Goal: Task Accomplishment & Management: Complete application form

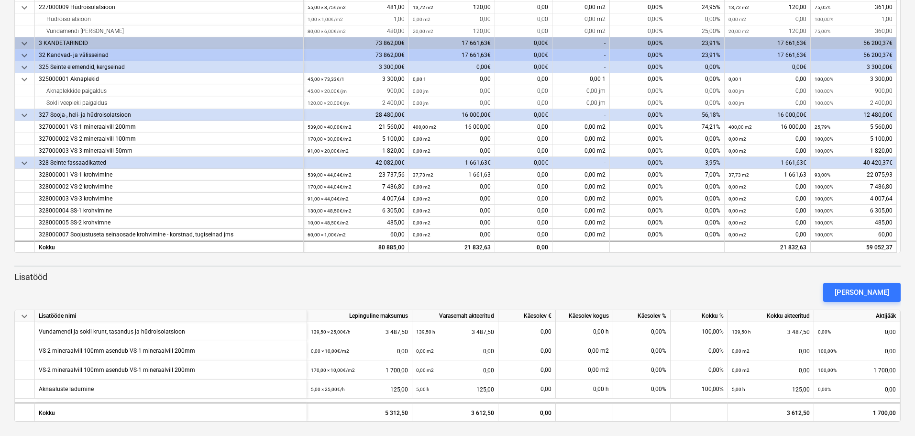
scroll to position [187, 0]
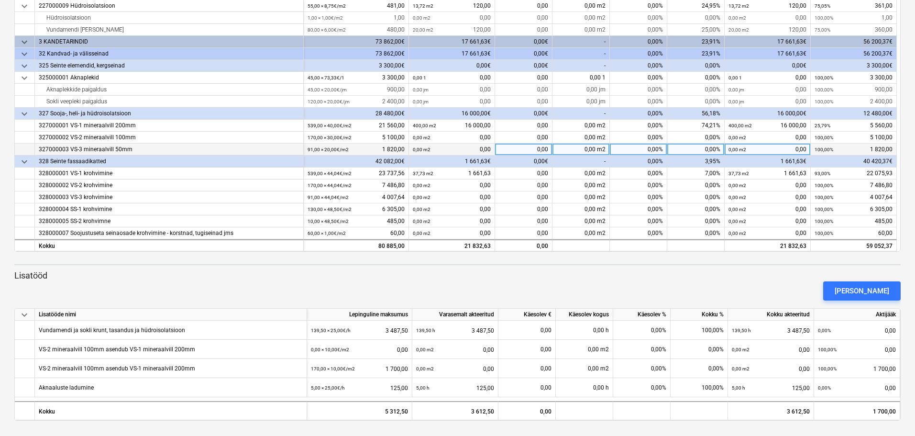
click at [421, 153] on div "0,00 m2" at bounding box center [422, 150] width 18 height 12
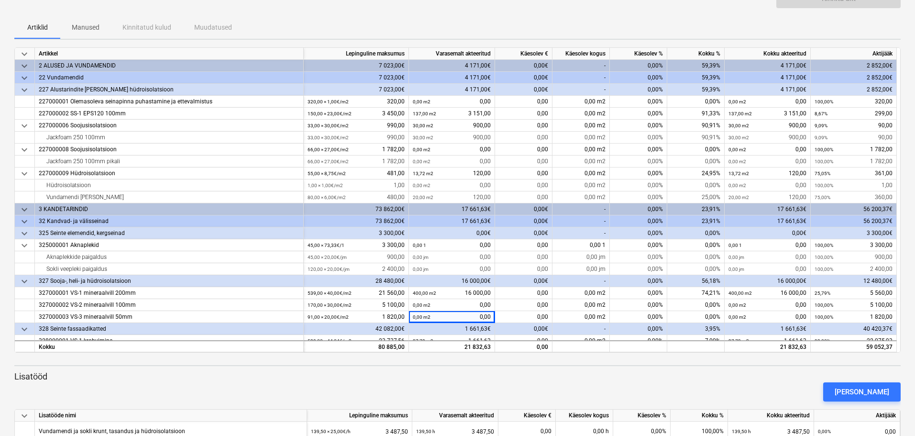
scroll to position [92, 0]
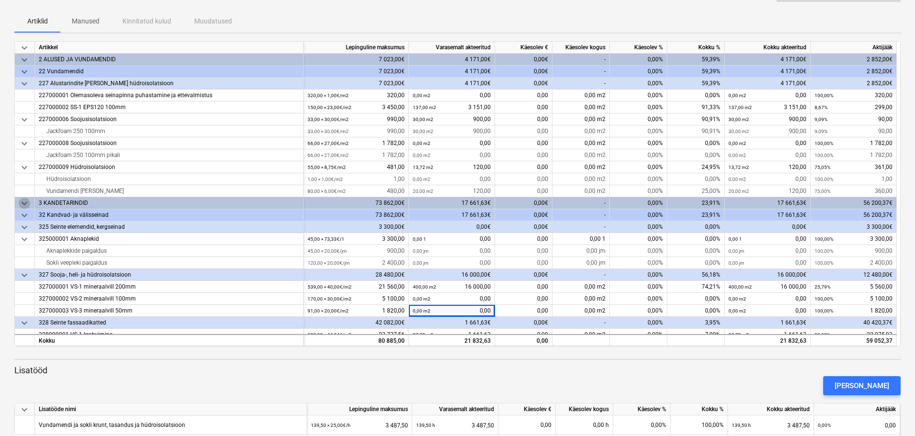
click at [27, 203] on span "keyboard_arrow_down" at bounding box center [24, 203] width 11 height 11
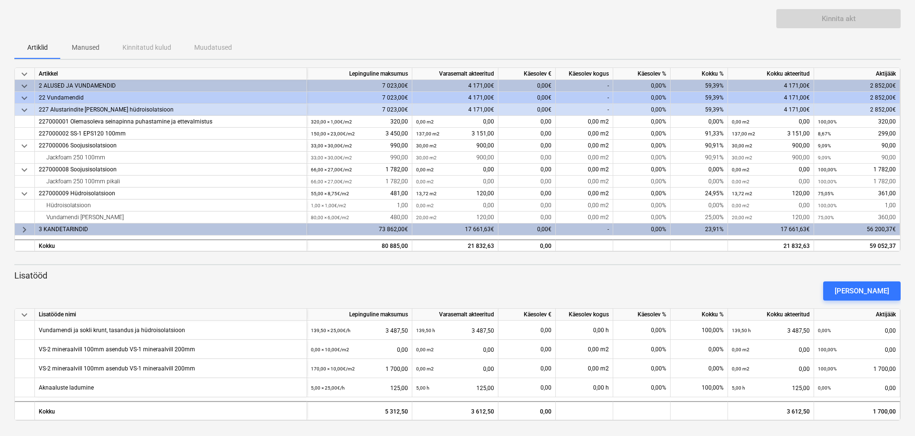
click at [27, 229] on span "keyboard_arrow_right" at bounding box center [24, 229] width 11 height 11
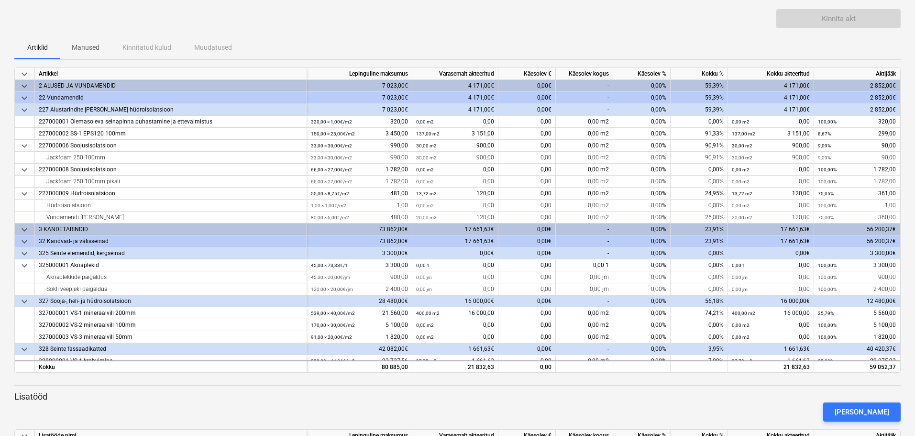
click at [26, 244] on span "keyboard_arrow_down" at bounding box center [24, 241] width 11 height 11
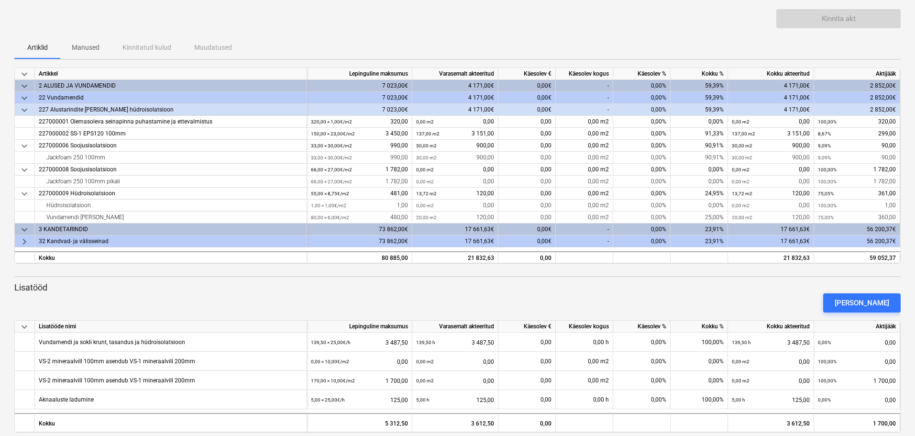
click at [26, 244] on span "keyboard_arrow_right" at bounding box center [24, 241] width 11 height 11
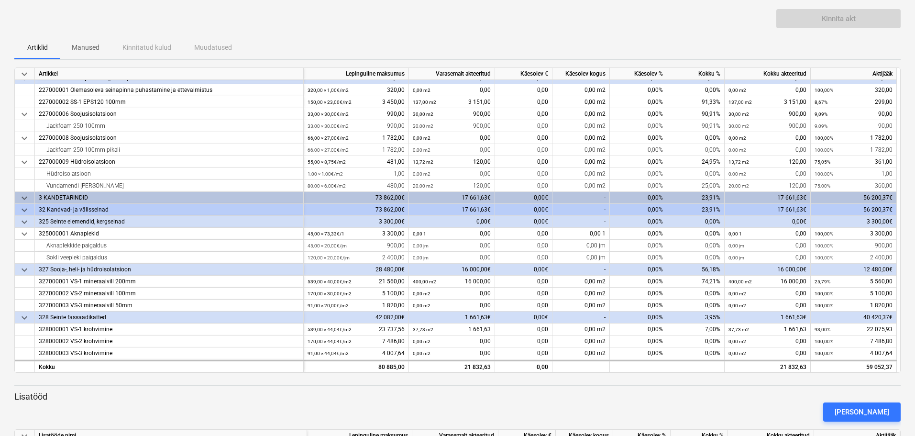
scroll to position [67, 0]
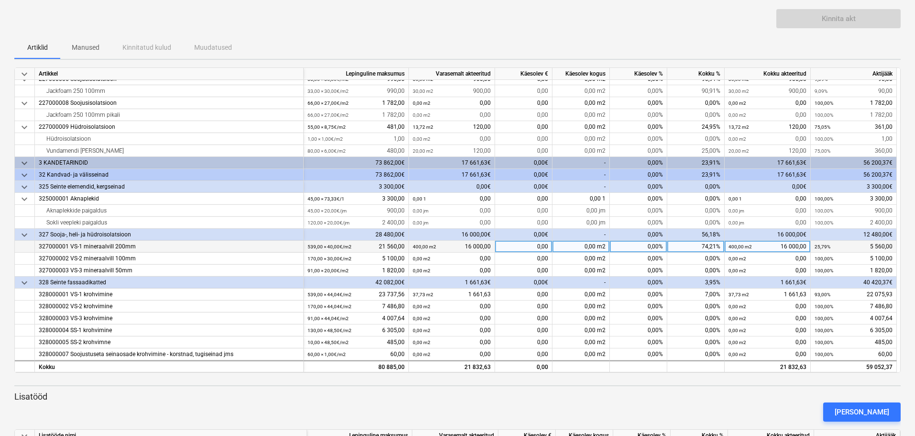
click at [526, 247] on div "0,00" at bounding box center [523, 247] width 57 height 12
click at [526, 247] on input at bounding box center [523, 246] width 57 height 11
click at [572, 242] on div "0,00 m2" at bounding box center [581, 247] width 57 height 12
type input "139"
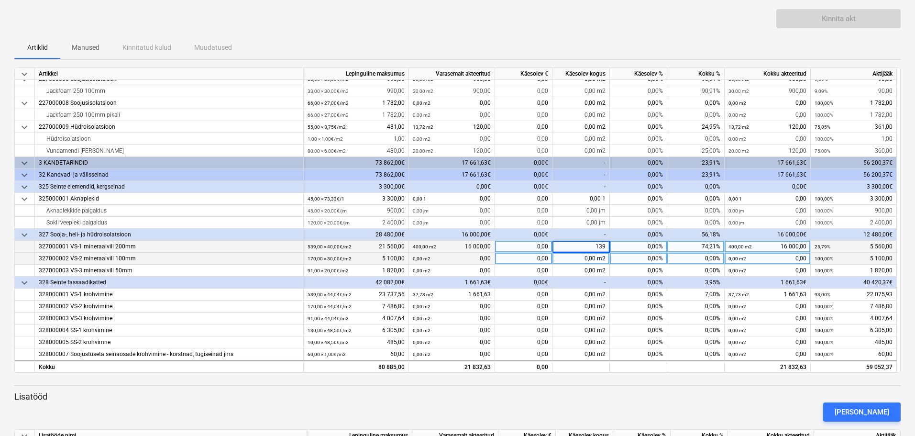
click at [569, 261] on div "0,00 m2" at bounding box center [581, 259] width 57 height 12
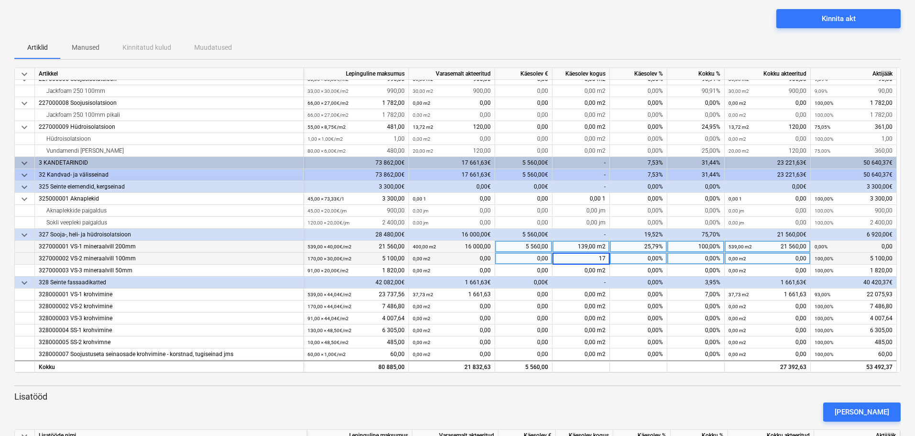
type input "170"
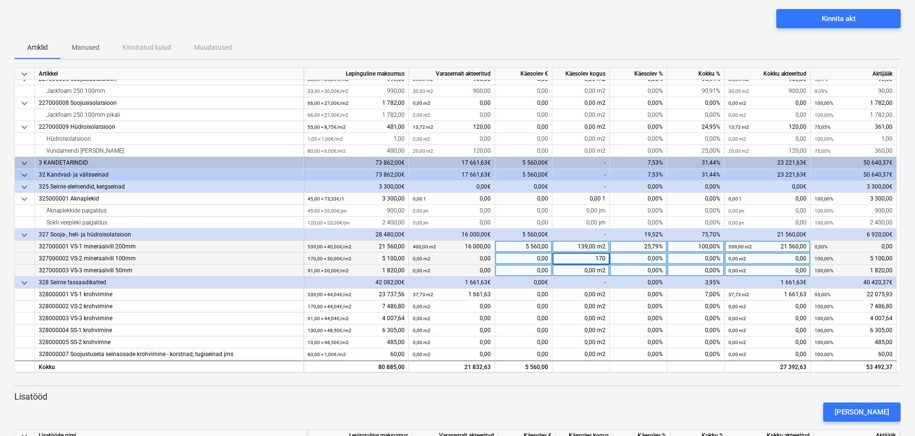
click at [573, 269] on div "0,00 m2" at bounding box center [581, 271] width 57 height 12
type input "25"
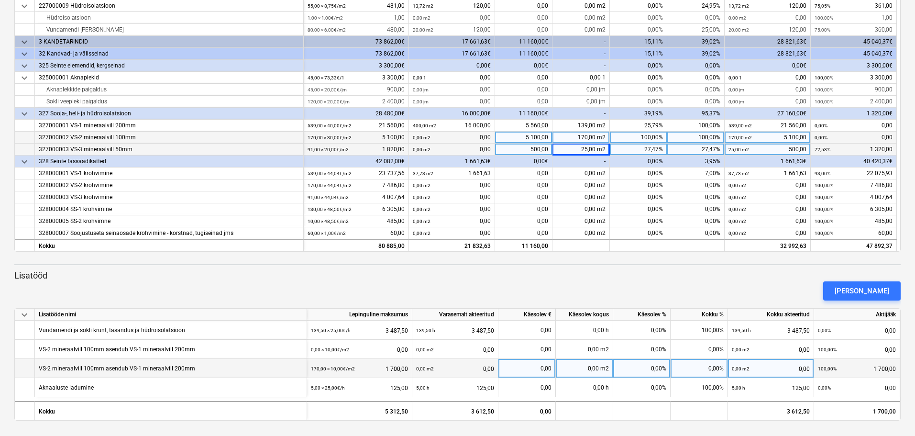
click at [519, 369] on div "0,00" at bounding box center [526, 368] width 49 height 19
type input "1"
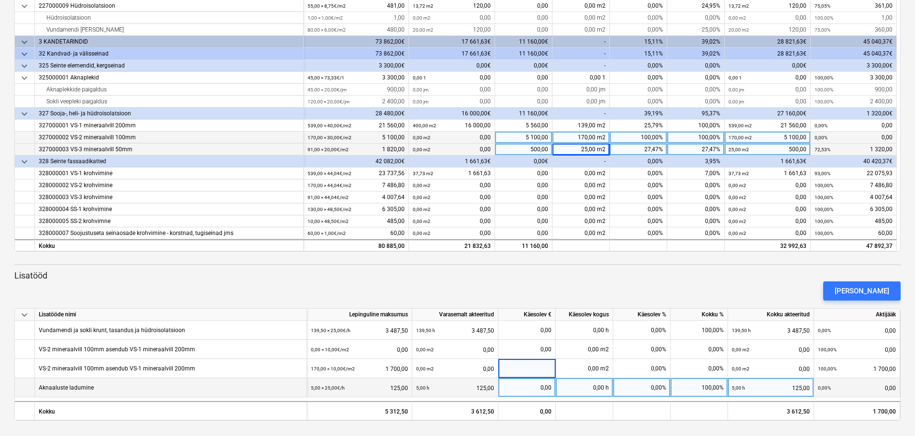
click at [541, 386] on div "0,00" at bounding box center [526, 387] width 49 height 19
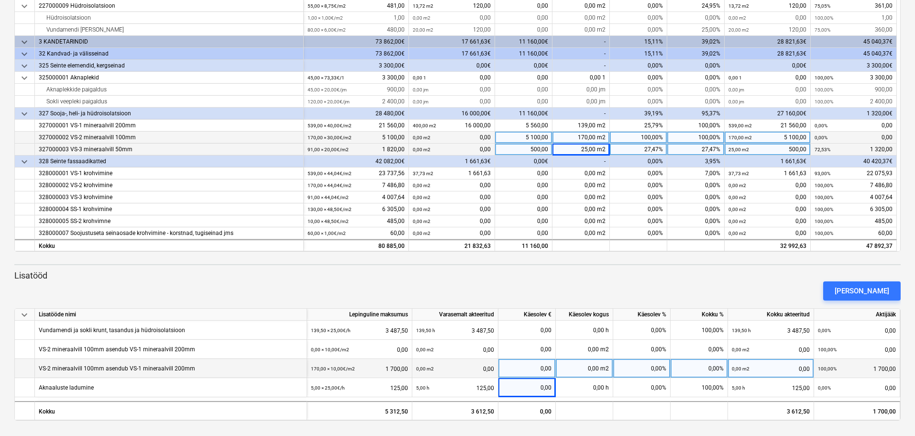
click at [586, 368] on div "0,00 m2" at bounding box center [584, 368] width 57 height 19
type input "170"
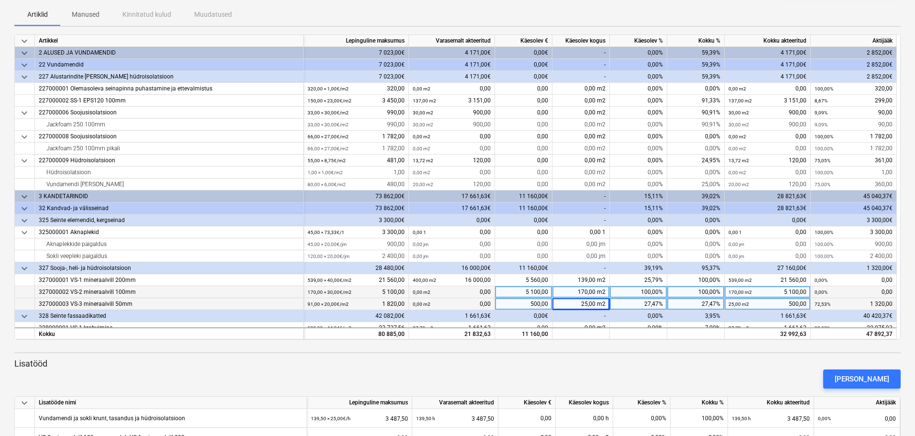
scroll to position [96, 0]
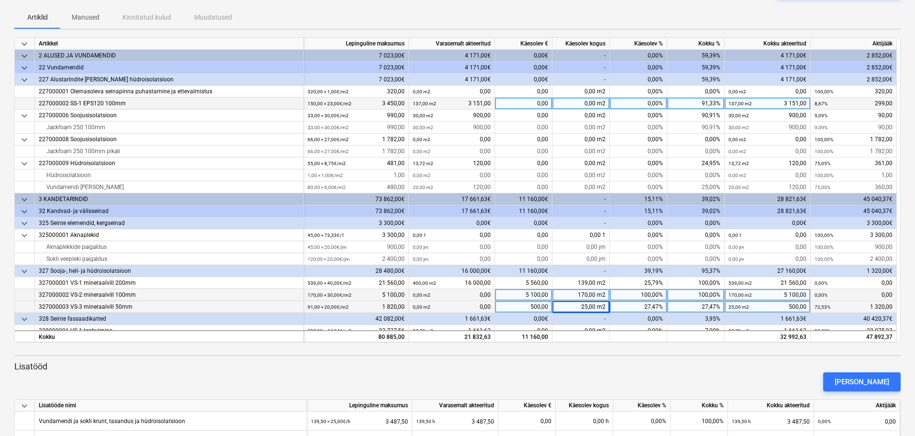
click at [567, 104] on div "0,00 m2" at bounding box center [581, 104] width 57 height 12
type input "13"
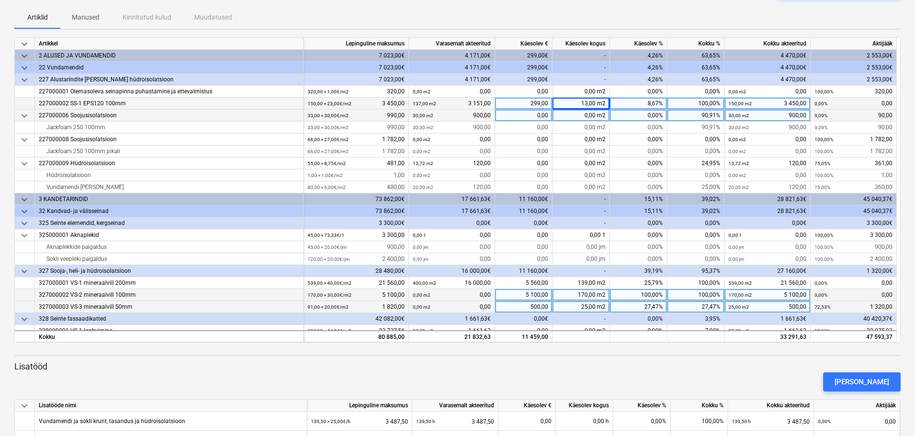
click at [567, 116] on div "0,00 m2" at bounding box center [581, 116] width 57 height 12
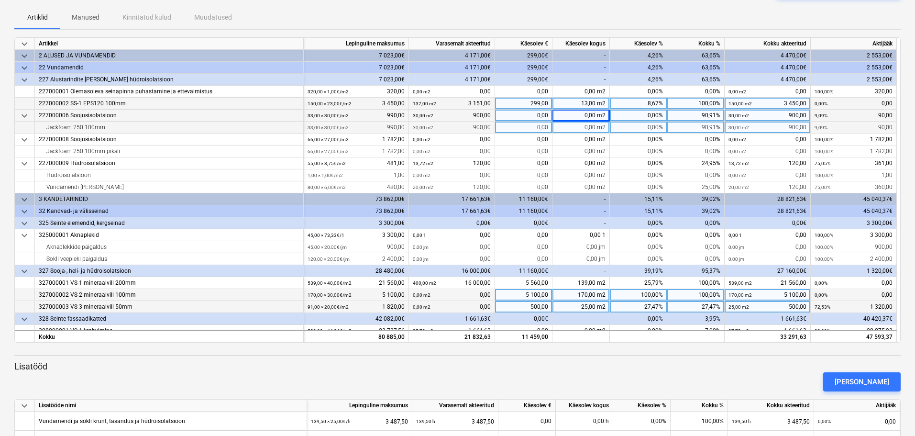
click at [561, 129] on div "0,00 m2" at bounding box center [581, 128] width 57 height 12
click at [524, 115] on div "0,00" at bounding box center [523, 116] width 57 height 12
type input "90"
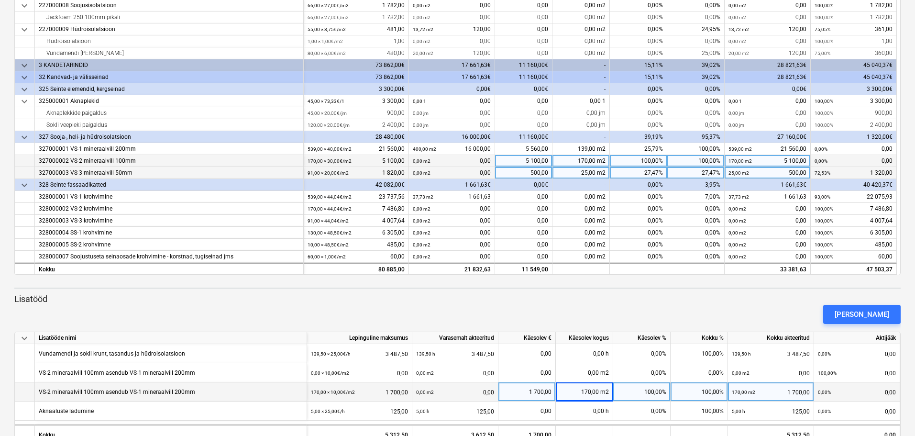
scroll to position [187, 0]
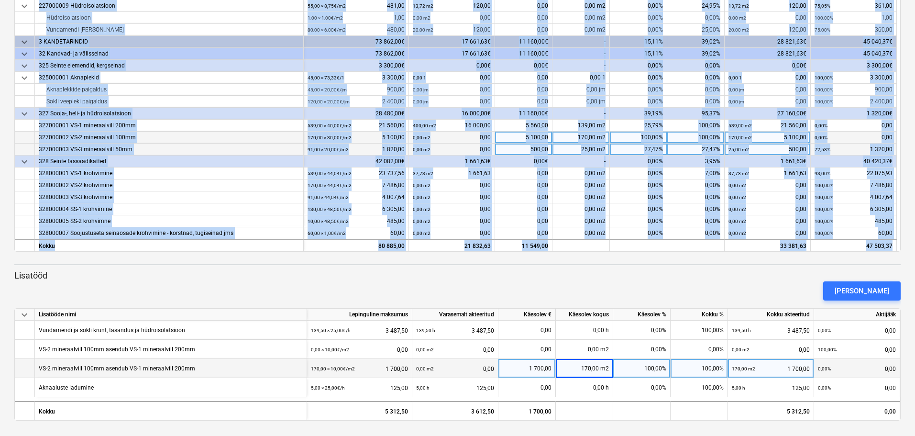
drag, startPoint x: 915, startPoint y: 260, endPoint x: 903, endPoint y: 156, distance: 104.9
click at [903, 156] on div "keyboard_arrow_down Staatus Kinnitatud Ettevõte Lepingu nimi Konteeri kui Kuupä…" at bounding box center [457, 124] width 915 height 623
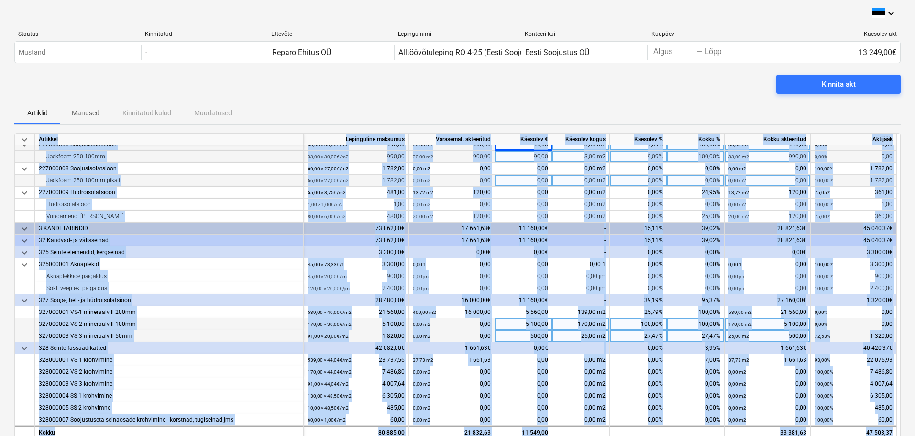
click at [751, 177] on div "0,00 m2 0,00" at bounding box center [768, 181] width 78 height 12
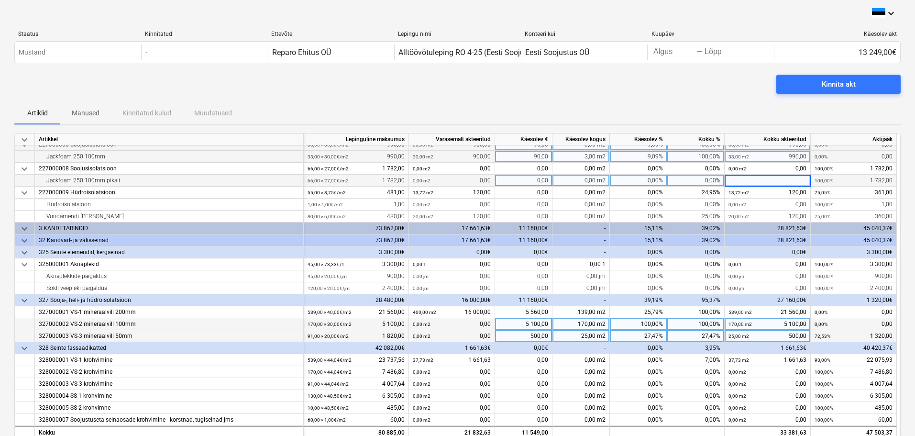
click at [908, 175] on div "keyboard_arrow_down Staatus Kinnitatud Ettevõte Lepingu nimi Konteeri kui Kuupä…" at bounding box center [457, 311] width 915 height 623
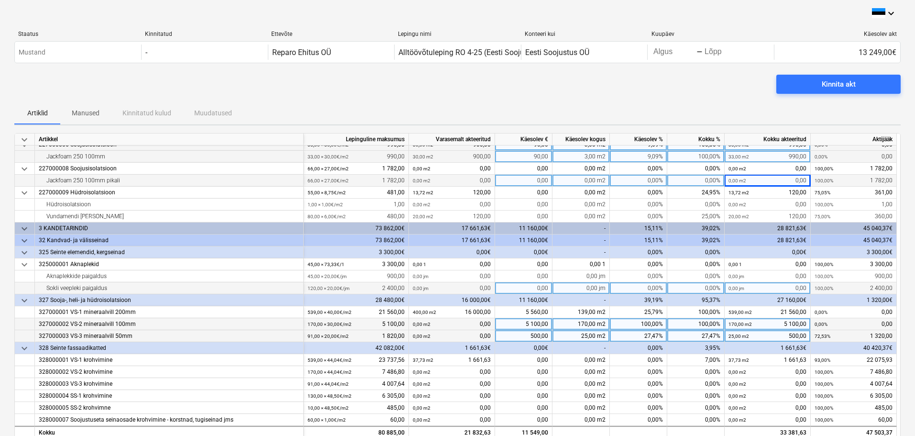
scroll to position [187, 0]
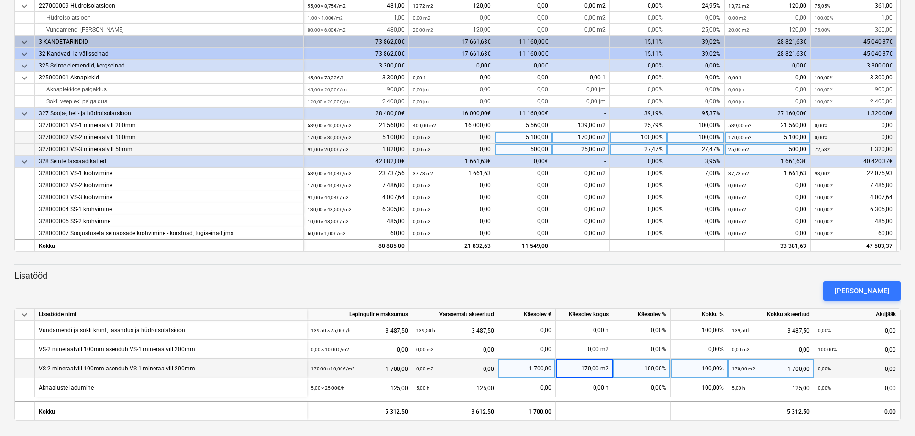
click at [582, 149] on div "25,00 m2" at bounding box center [581, 150] width 57 height 12
type input "27"
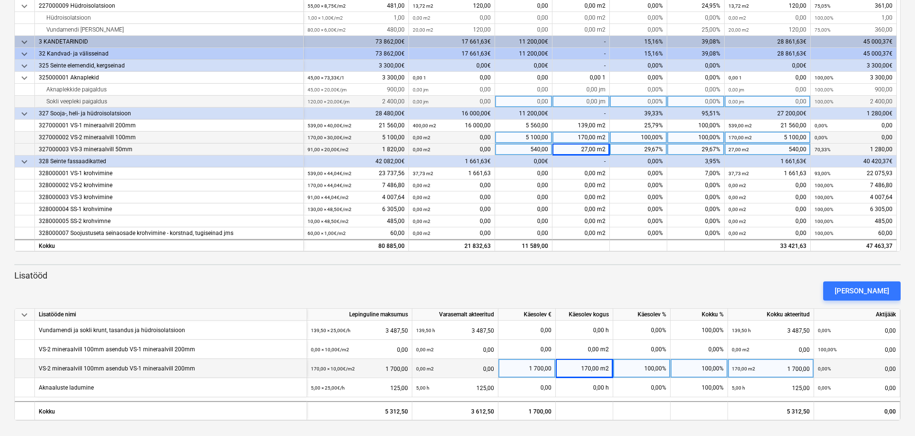
click at [535, 104] on div "0,00" at bounding box center [523, 102] width 57 height 12
type input "70"
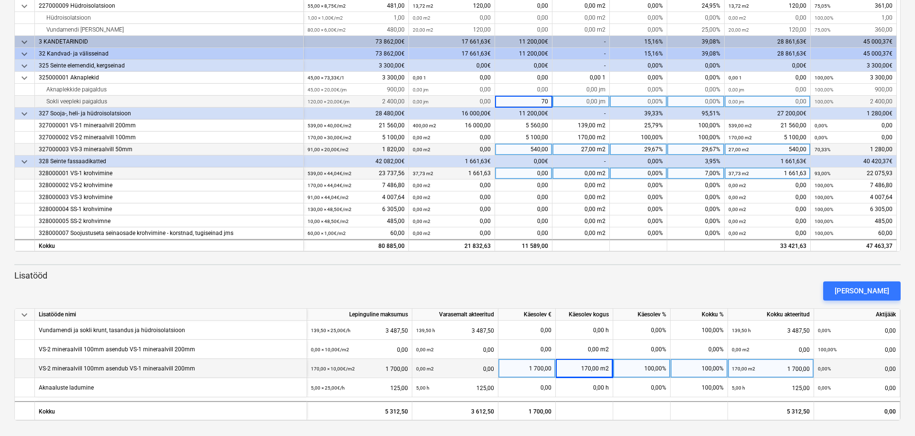
click at [519, 176] on div "0,00" at bounding box center [523, 173] width 57 height 12
click at [531, 99] on div "70,00" at bounding box center [523, 102] width 57 height 12
type input "0"
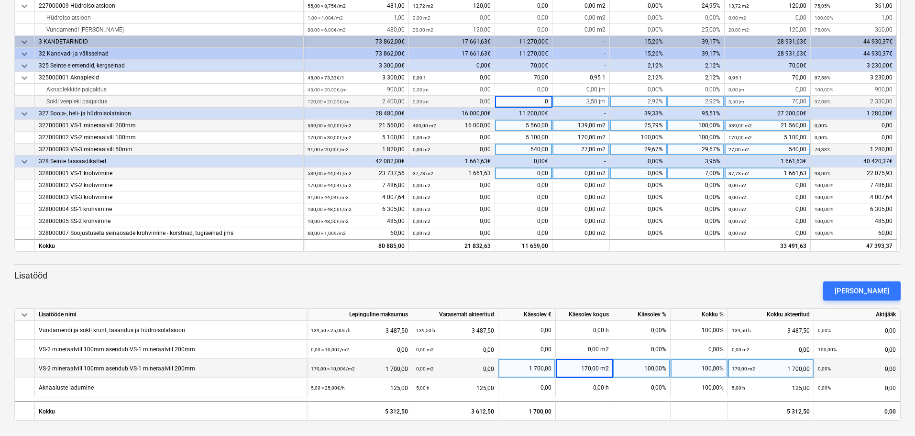
click at [515, 126] on div "5 560,00" at bounding box center [523, 126] width 57 height 12
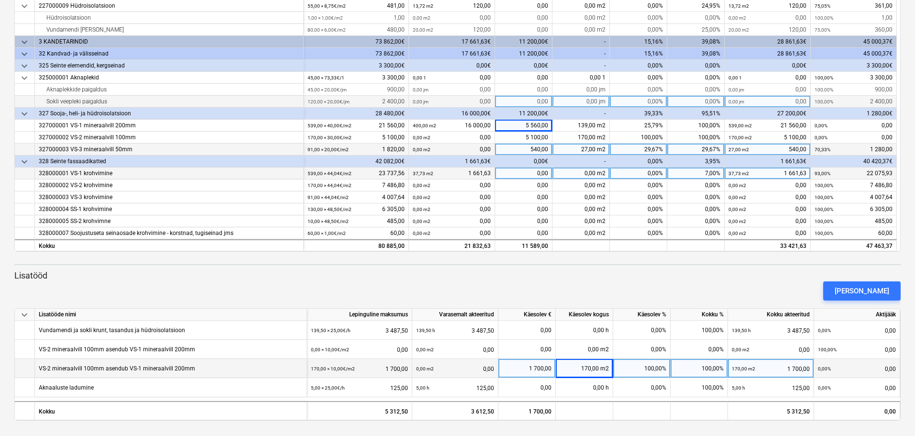
click at [576, 100] on div "0,00 jm" at bounding box center [581, 102] width 57 height 12
type input "70"
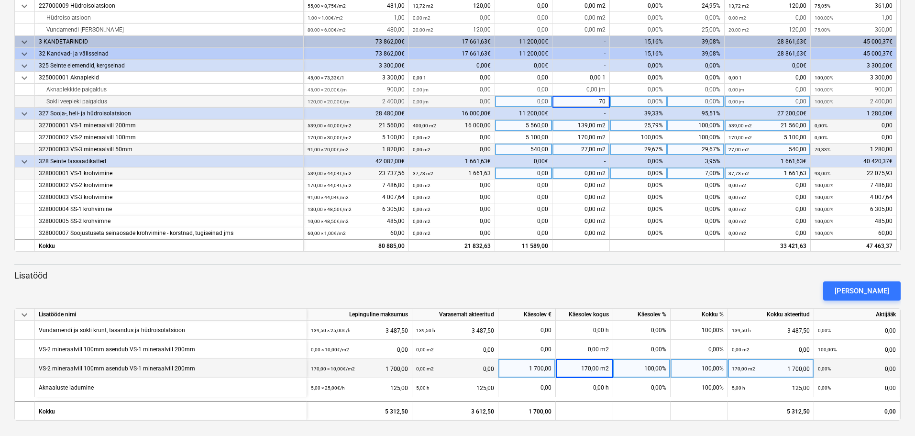
click at [572, 124] on div "139,00 m2" at bounding box center [581, 126] width 57 height 12
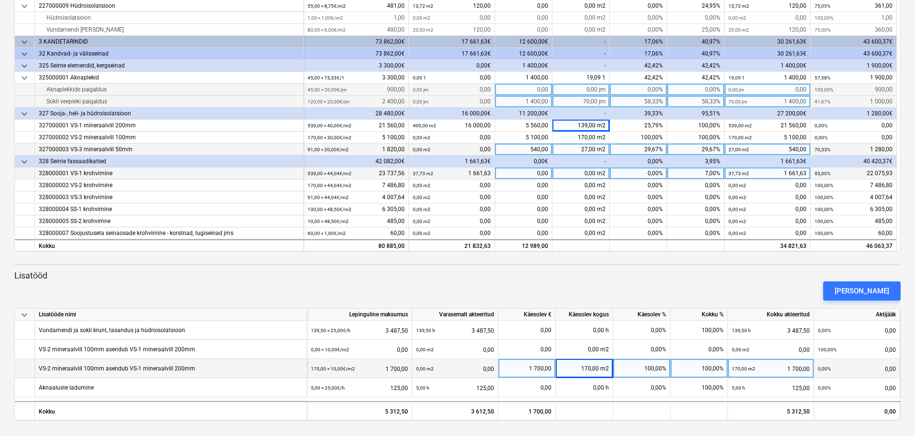
click at [525, 91] on div "0,00" at bounding box center [523, 90] width 57 height 12
type input "20"
click at [520, 102] on div "1 400,00" at bounding box center [523, 102] width 57 height 12
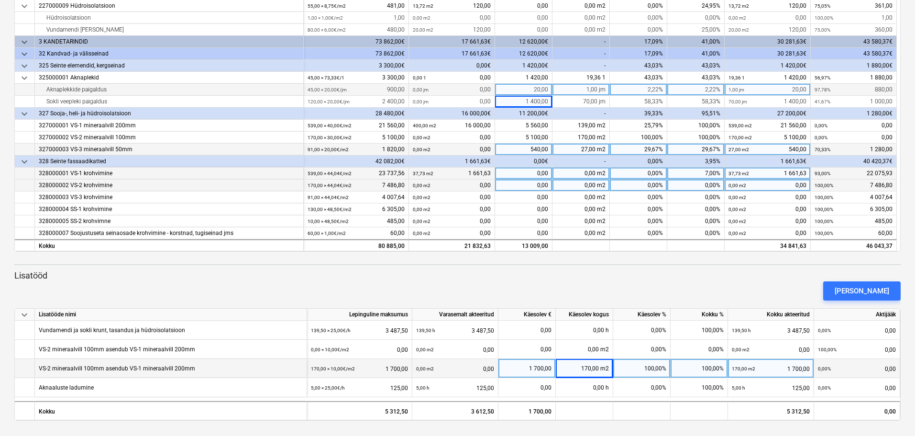
click at [569, 189] on div "0,00 m2" at bounding box center [581, 185] width 57 height 12
type input "170"
click at [748, 291] on div "[PERSON_NAME]" at bounding box center [458, 291] width 894 height 27
click at [861, 291] on div "[PERSON_NAME]" at bounding box center [862, 291] width 55 height 12
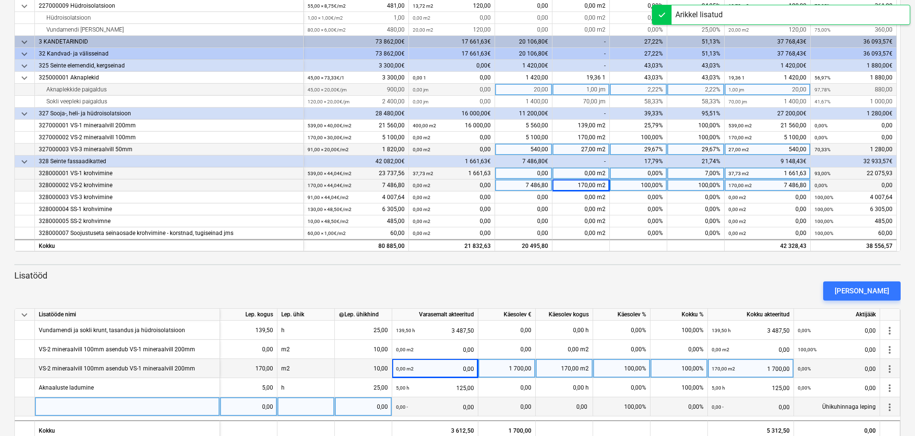
click at [135, 408] on div at bounding box center [127, 406] width 185 height 19
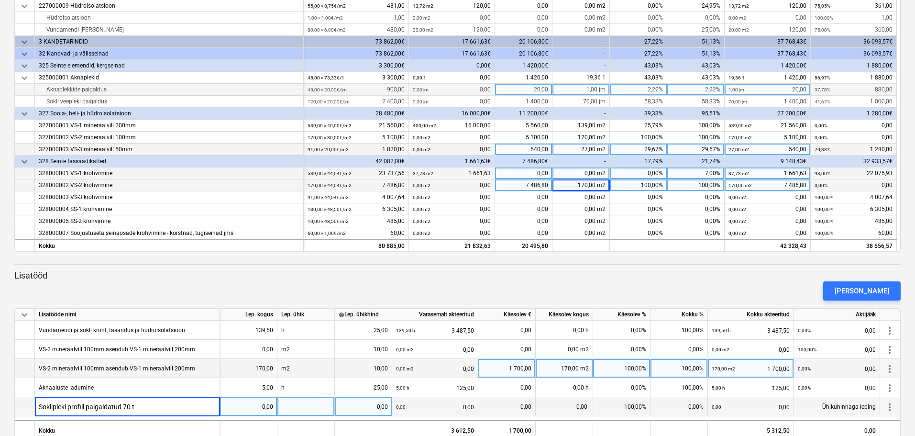
type input "Soklipleki profiil paigaldatud 70 tk"
click at [256, 409] on div "0,00" at bounding box center [248, 406] width 49 height 19
type input "70"
click at [295, 401] on div at bounding box center [306, 406] width 57 height 19
type input "tk"
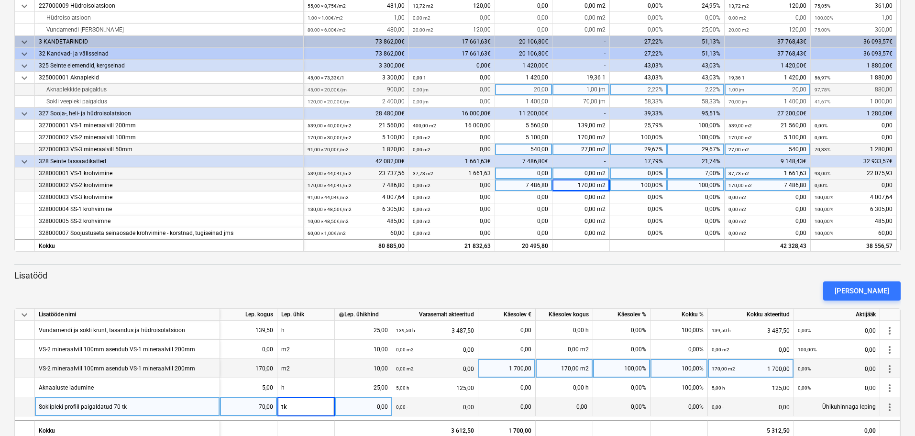
click at [373, 400] on div "0,00" at bounding box center [363, 406] width 49 height 19
click at [374, 410] on div "0,00" at bounding box center [363, 406] width 49 height 19
type input "10"
click at [547, 402] on div "0,00 tk" at bounding box center [564, 406] width 57 height 19
type input "70"
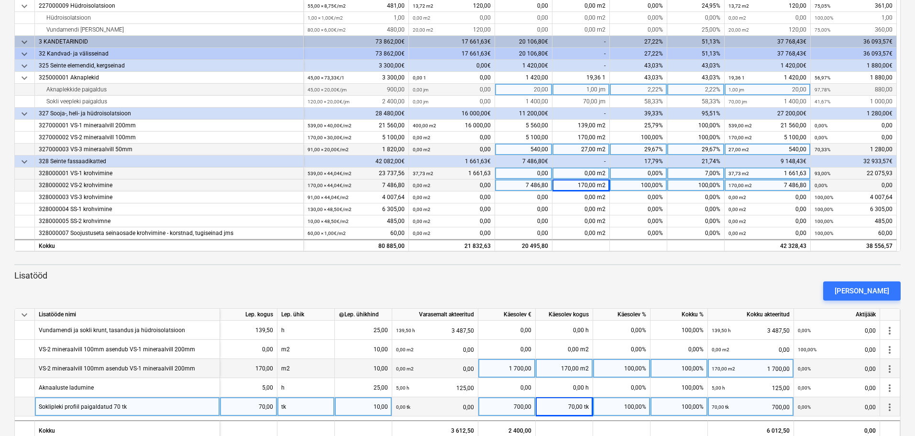
scroll to position [206, 0]
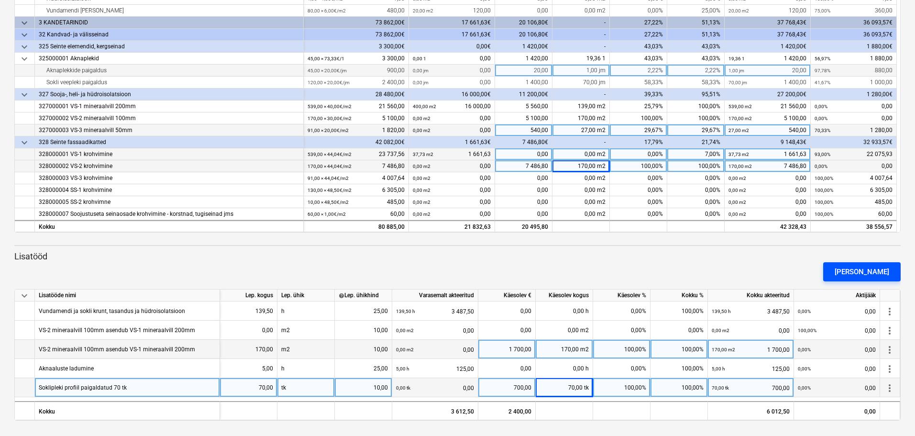
click at [852, 272] on button "[PERSON_NAME]" at bounding box center [863, 271] width 78 height 19
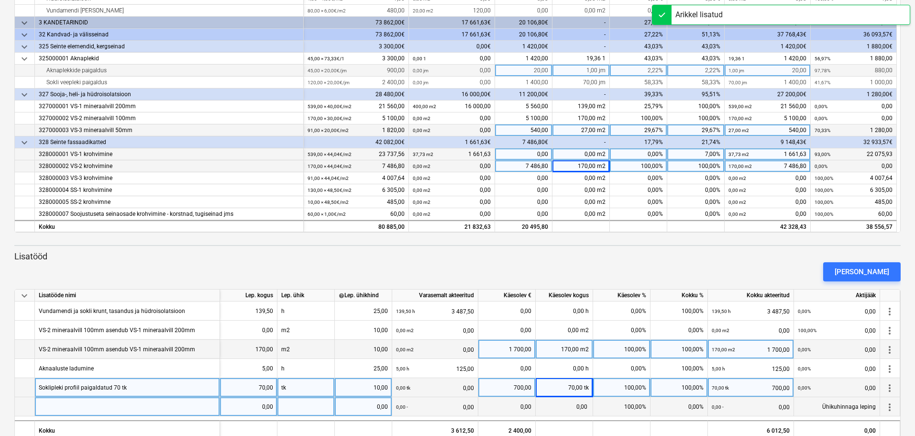
click at [165, 409] on div at bounding box center [127, 406] width 185 height 19
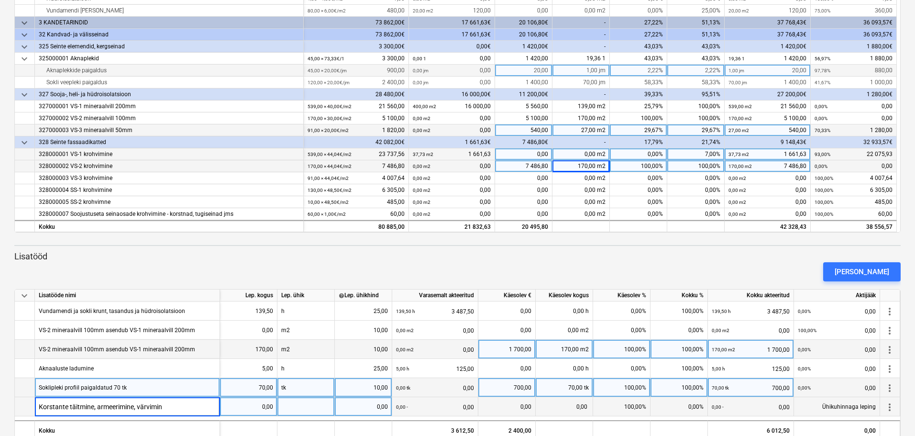
type input "Korstante täitmine, armeerimine, värvimine"
click at [245, 403] on div "0,00" at bounding box center [248, 406] width 49 height 19
click at [252, 407] on div "0,00" at bounding box center [248, 406] width 49 height 19
type input "44"
click at [288, 406] on div at bounding box center [306, 406] width 57 height 19
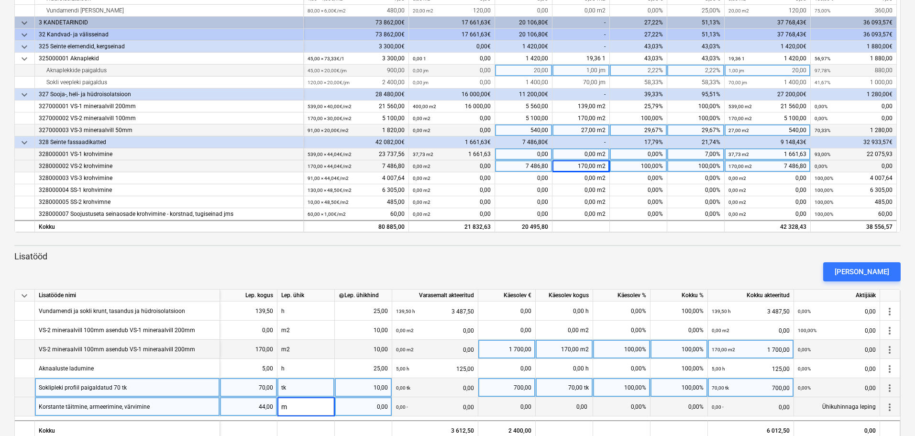
type input "m2"
click at [382, 406] on div "0,00" at bounding box center [363, 406] width 49 height 19
click at [433, 407] on div "0,00 m2 0,00" at bounding box center [435, 407] width 78 height 20
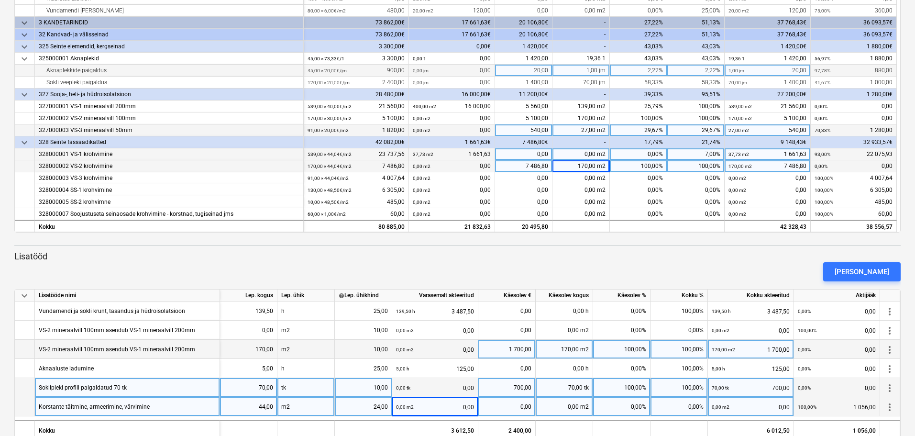
click at [553, 403] on div "0,00 m2" at bounding box center [564, 406] width 57 height 19
type input "44"
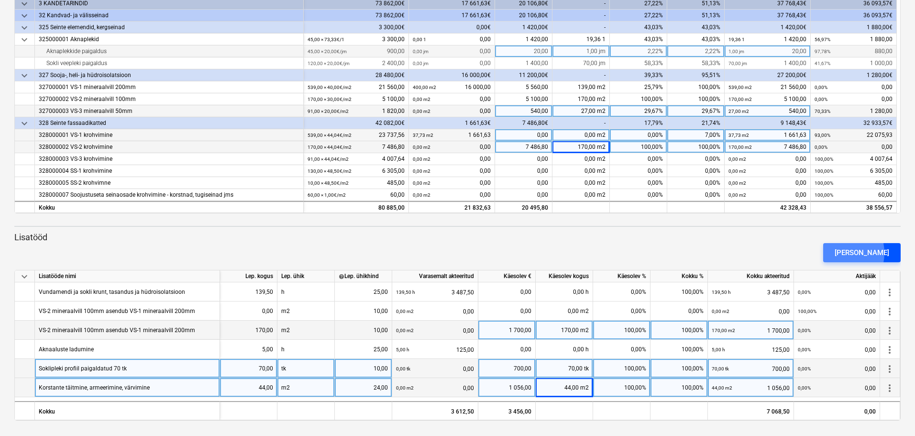
click at [854, 253] on div "[PERSON_NAME]" at bounding box center [862, 252] width 55 height 12
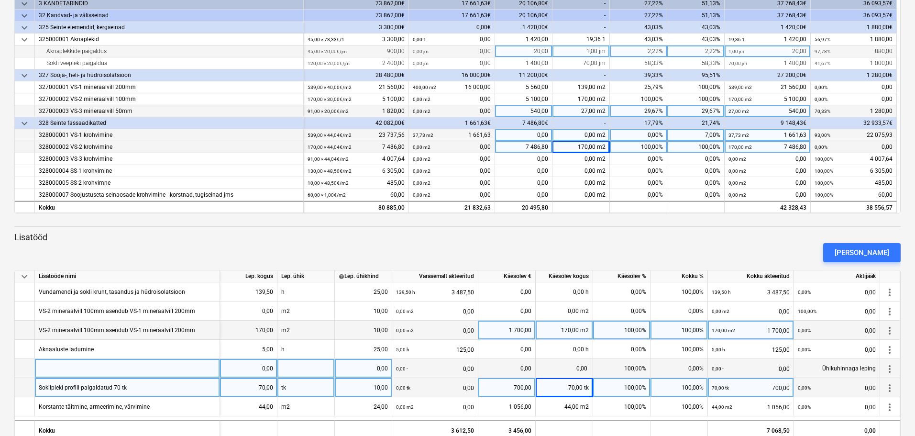
drag, startPoint x: 18, startPoint y: 369, endPoint x: 33, endPoint y: 377, distance: 16.3
click at [33, 377] on div at bounding box center [25, 368] width 20 height 19
click at [46, 370] on div at bounding box center [127, 368] width 185 height 19
click at [891, 374] on span "more_vert" at bounding box center [889, 368] width 11 height 11
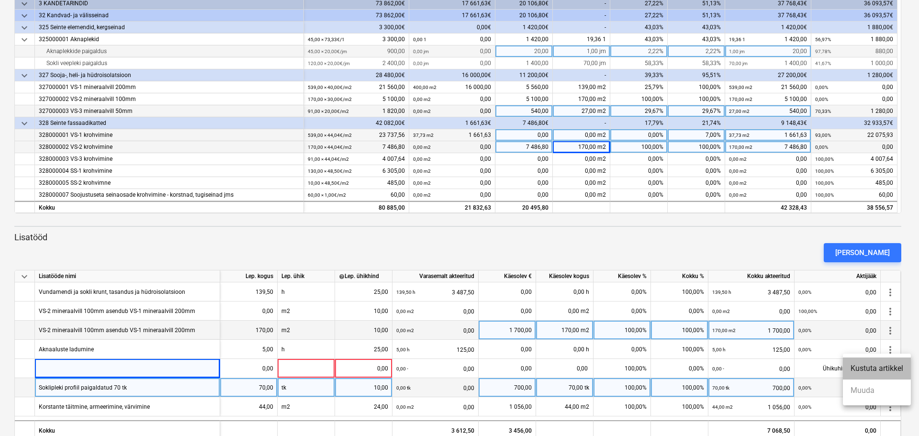
click at [884, 372] on li "Kustuta artikkel" at bounding box center [877, 368] width 68 height 22
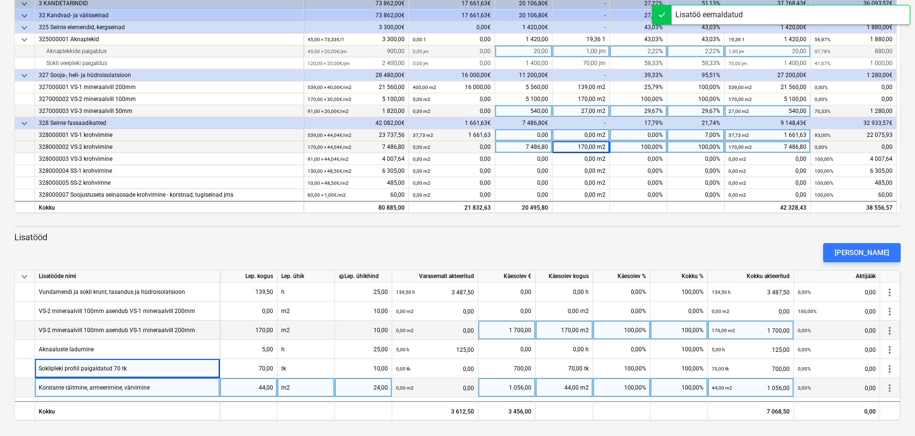
click at [849, 391] on div "0,00% 0,00" at bounding box center [837, 388] width 78 height 20
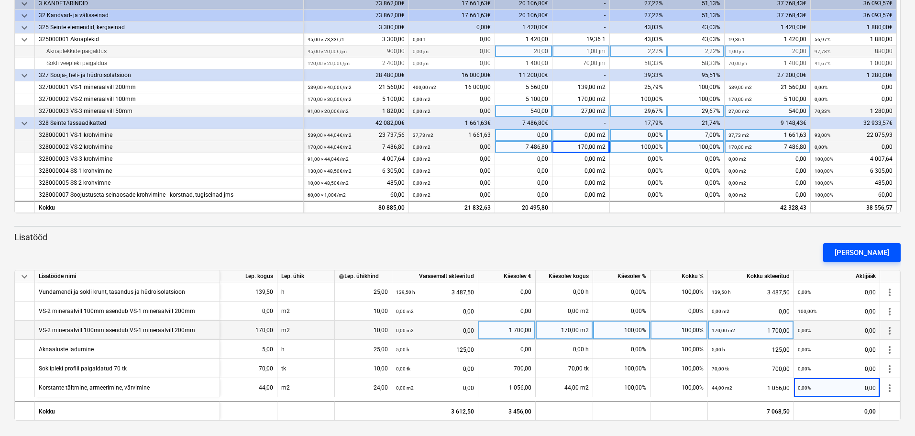
click at [882, 247] on div "[PERSON_NAME]" at bounding box center [862, 252] width 55 height 12
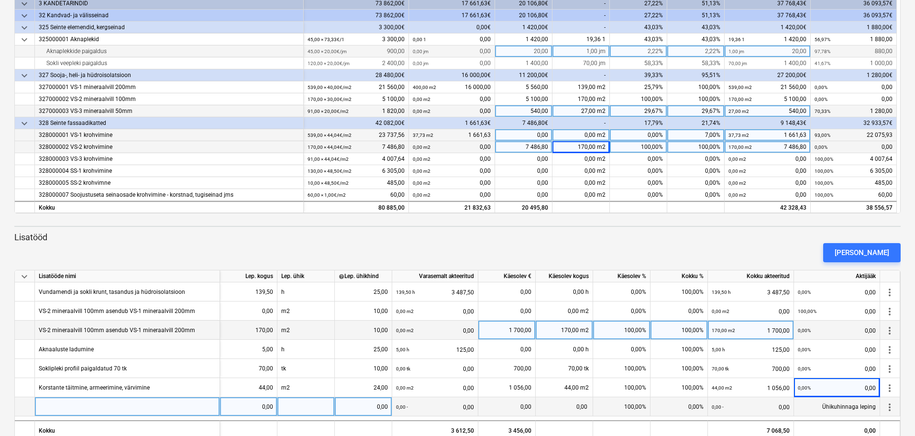
click at [121, 408] on div at bounding box center [127, 406] width 185 height 19
click at [67, 408] on input "Korstnate Ceresit värvid 2 tii" at bounding box center [127, 406] width 185 height 19
click at [178, 409] on input "Korstnate ja sokli Ceresit värvid 2 tii" at bounding box center [127, 406] width 185 height 19
type input "Korstnate ja sokli Ceresit värvid 2 ämbrit."
click at [247, 404] on div "0,00" at bounding box center [248, 406] width 49 height 19
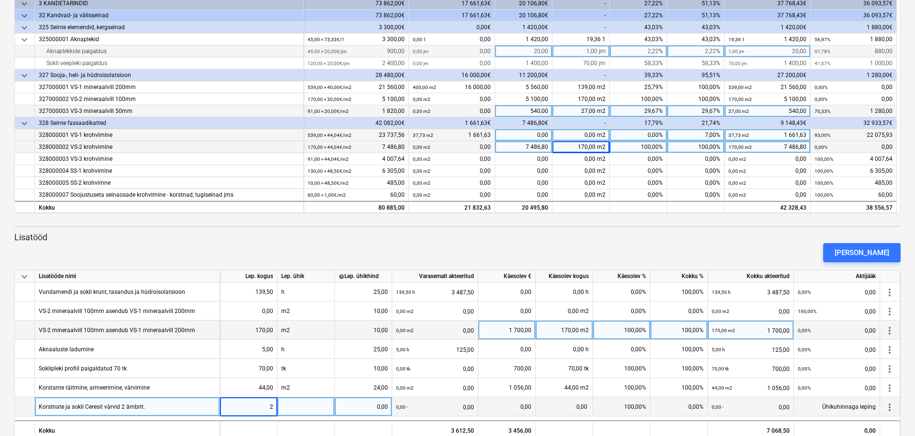
click at [321, 408] on div at bounding box center [306, 406] width 57 height 19
type input "tk"
click at [365, 410] on div "0,00" at bounding box center [363, 406] width 49 height 19
click at [552, 408] on div "0,00 tk" at bounding box center [564, 406] width 57 height 19
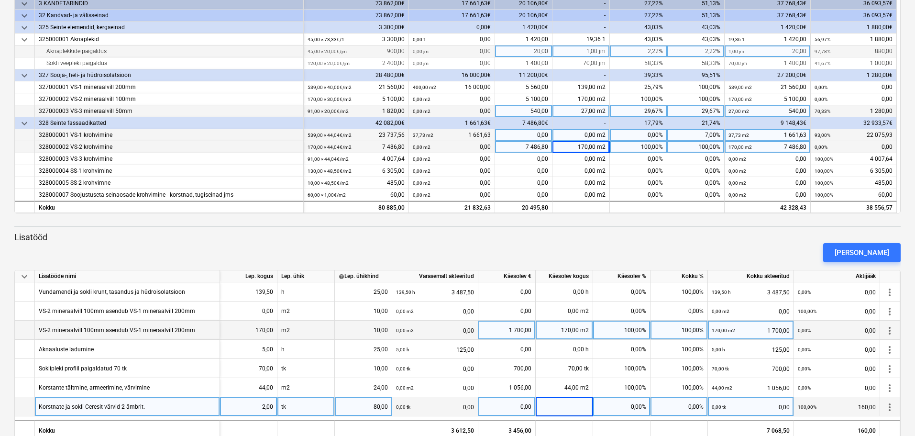
type input "2"
click at [861, 247] on div "[PERSON_NAME]" at bounding box center [862, 252] width 55 height 12
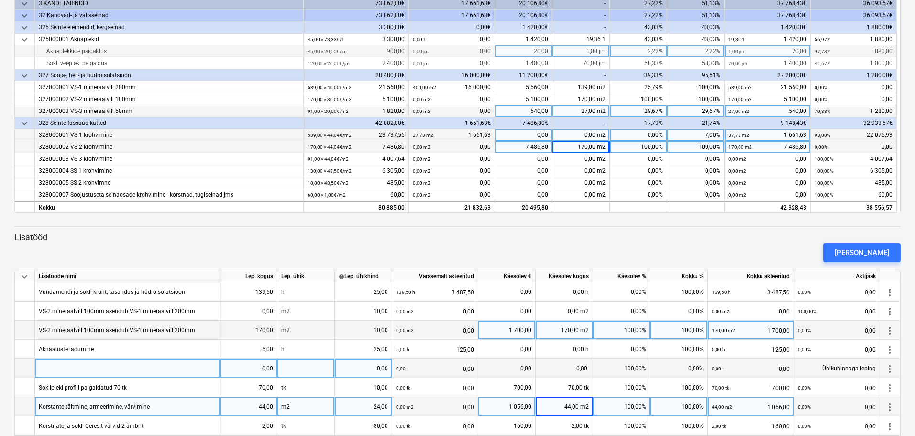
click at [195, 369] on div at bounding box center [127, 368] width 185 height 19
click at [892, 365] on span "more_vert" at bounding box center [889, 368] width 11 height 11
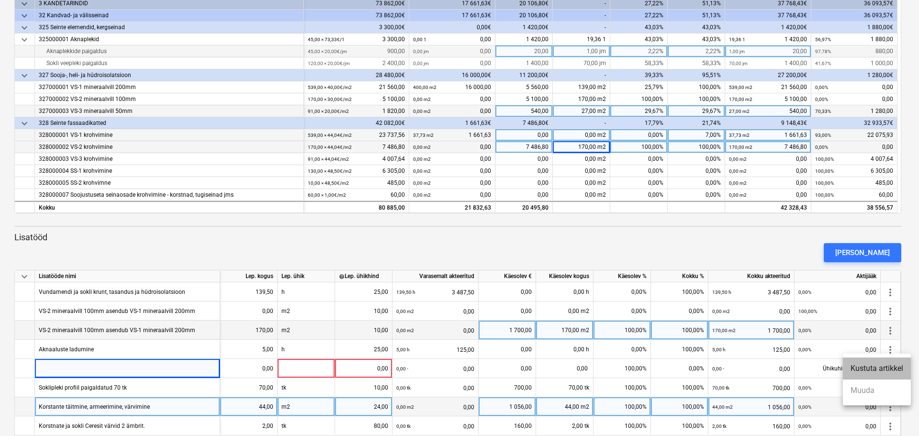
click at [869, 371] on li "Kustuta artikkel" at bounding box center [877, 368] width 68 height 22
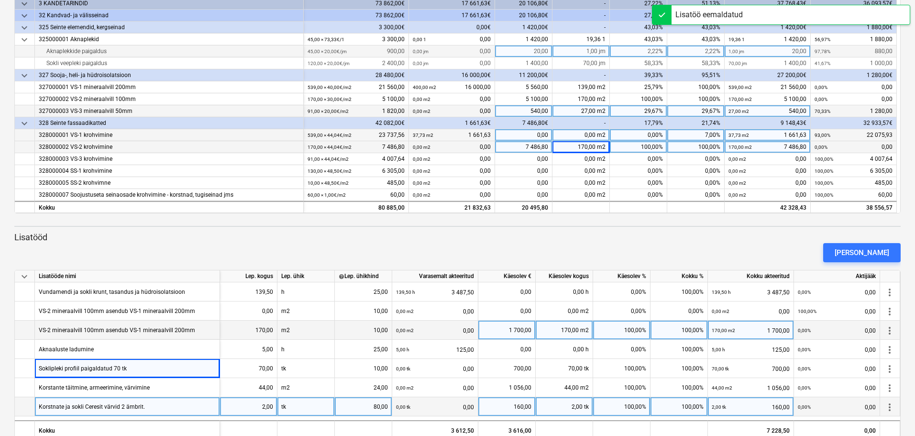
click at [869, 407] on div "0,00% 0,00" at bounding box center [837, 407] width 78 height 20
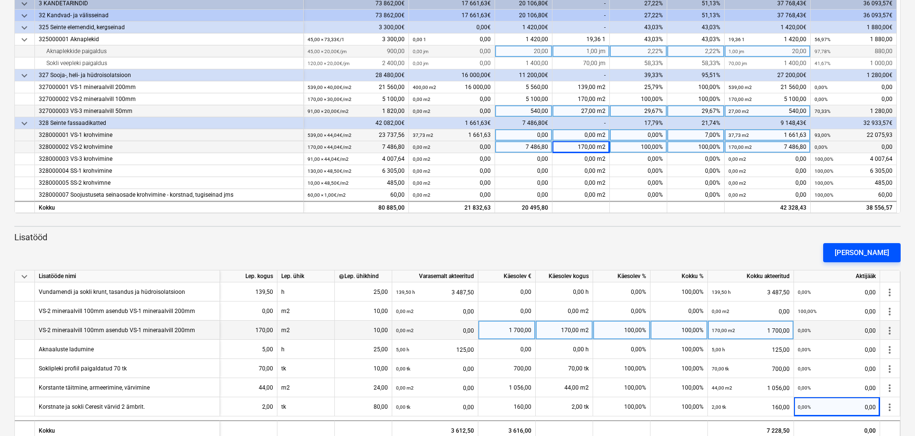
click at [889, 255] on div "[PERSON_NAME]" at bounding box center [862, 252] width 55 height 12
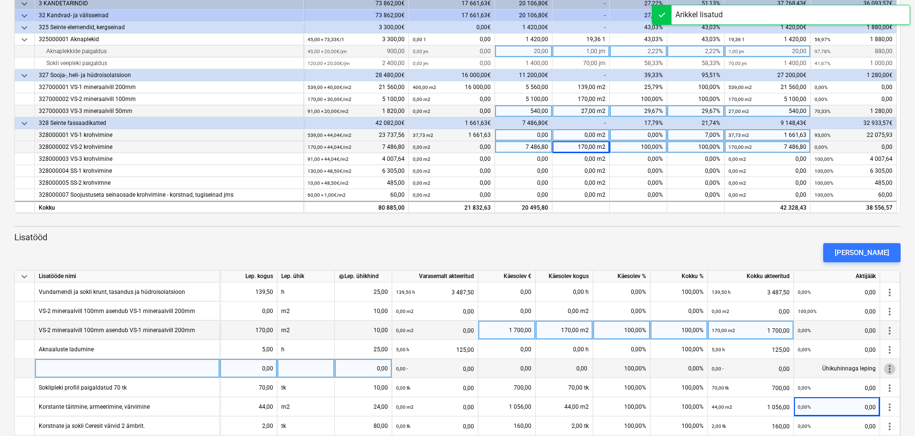
click at [894, 366] on span "more_vert" at bounding box center [889, 368] width 11 height 11
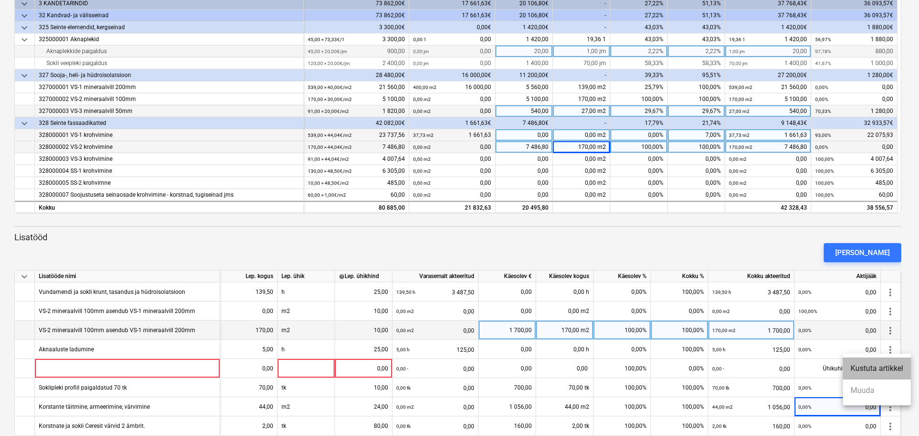
click at [870, 368] on li "Kustuta artikkel" at bounding box center [877, 368] width 68 height 22
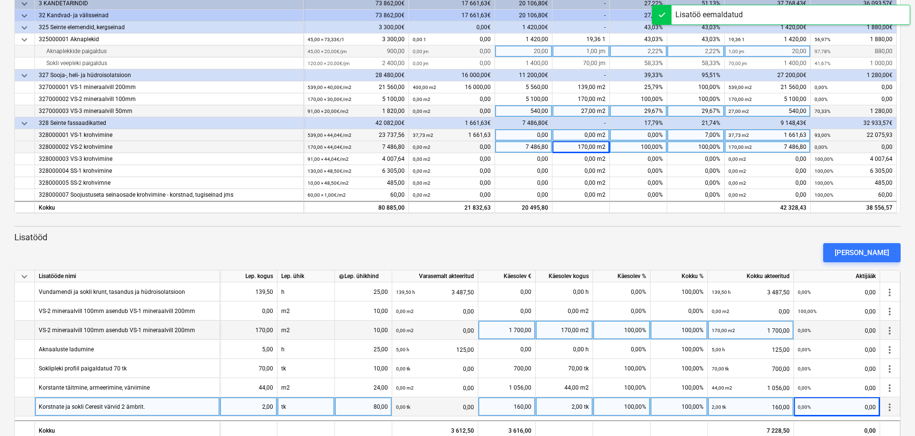
click at [891, 413] on div "more_vert" at bounding box center [890, 406] width 20 height 19
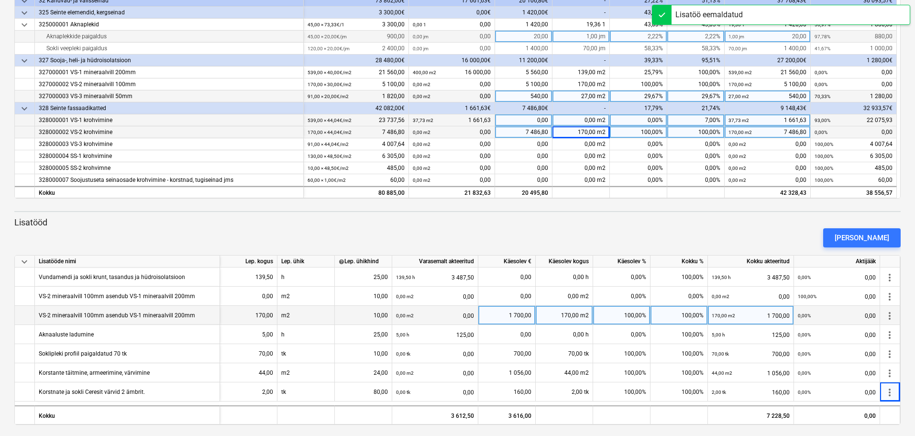
scroll to position [244, 0]
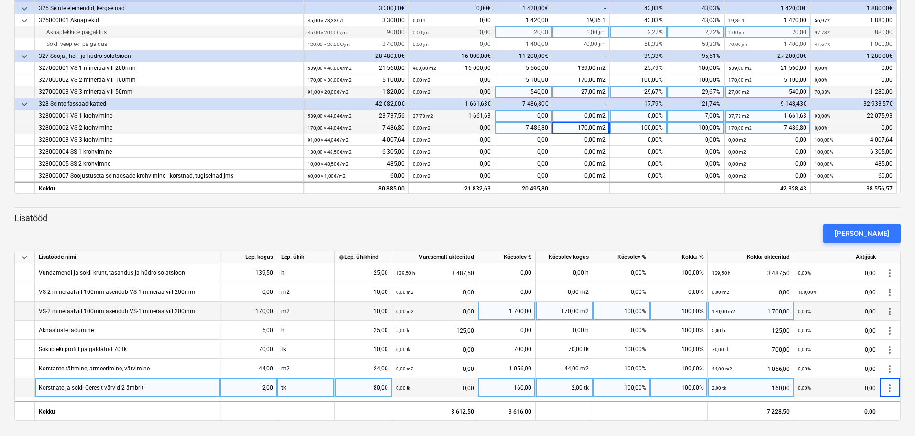
click at [134, 392] on div "Korstnate ja sokli Ceresit värvid 2 ämbrit." at bounding box center [92, 387] width 106 height 19
click at [879, 226] on button "[PERSON_NAME]" at bounding box center [863, 233] width 78 height 19
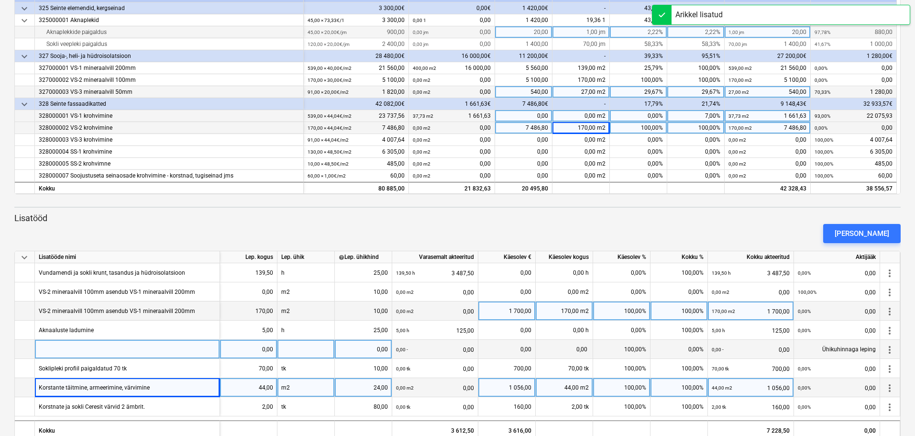
click at [160, 354] on div at bounding box center [127, 349] width 185 height 19
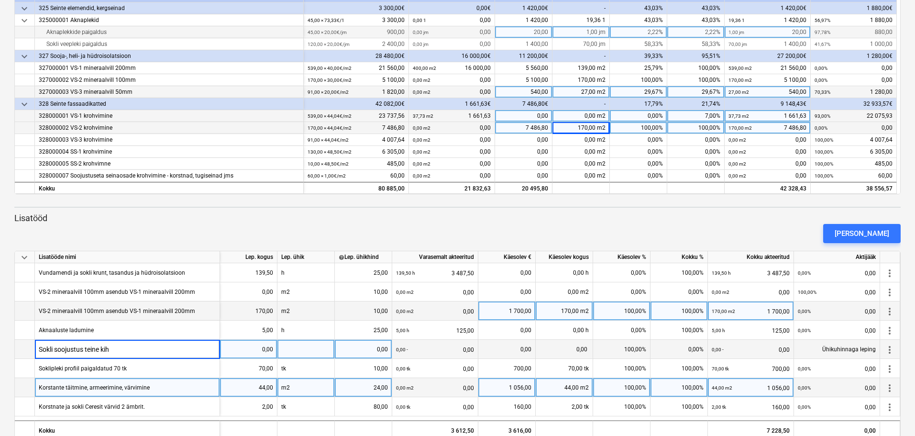
type input "Sokli soojustus teine kiht"
click at [260, 352] on div "0,00" at bounding box center [248, 349] width 49 height 19
type input "20"
click at [312, 351] on div at bounding box center [306, 349] width 57 height 19
type input "m2"
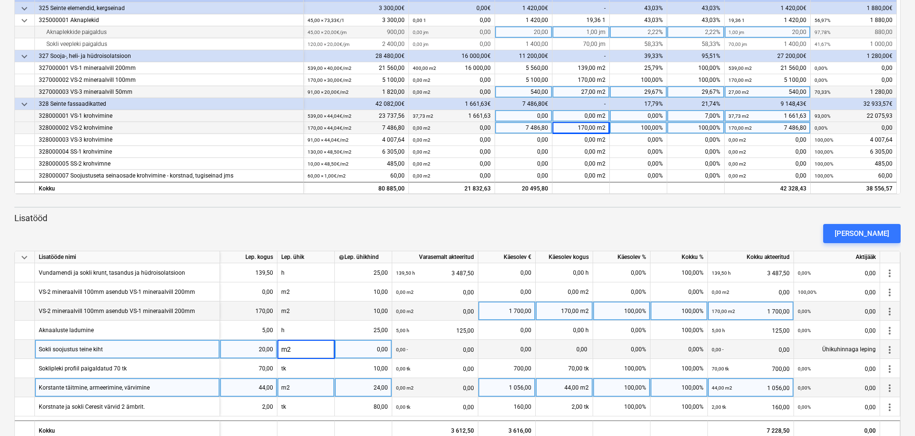
click at [363, 348] on div "0,00" at bounding box center [363, 349] width 49 height 19
type input "20"
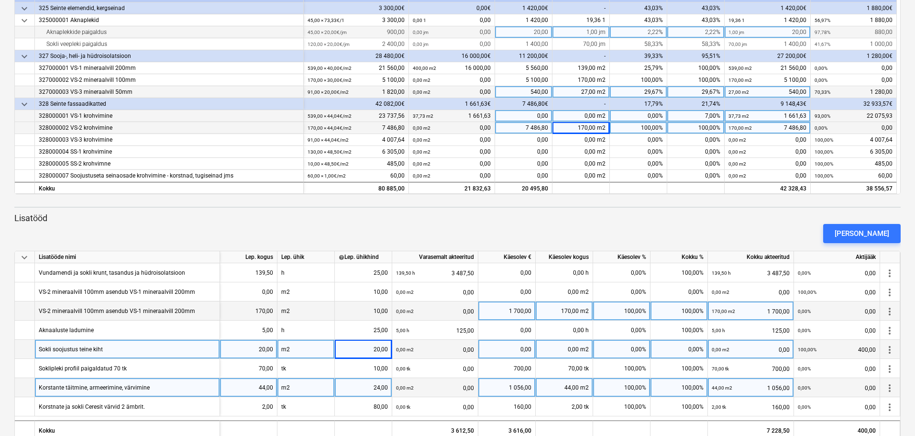
click at [541, 351] on div "0,00 m2" at bounding box center [564, 349] width 57 height 19
type input "20"
click at [366, 349] on div "20,00" at bounding box center [363, 349] width 49 height 19
type input "18"
click at [359, 346] on div "18,00" at bounding box center [363, 349] width 49 height 19
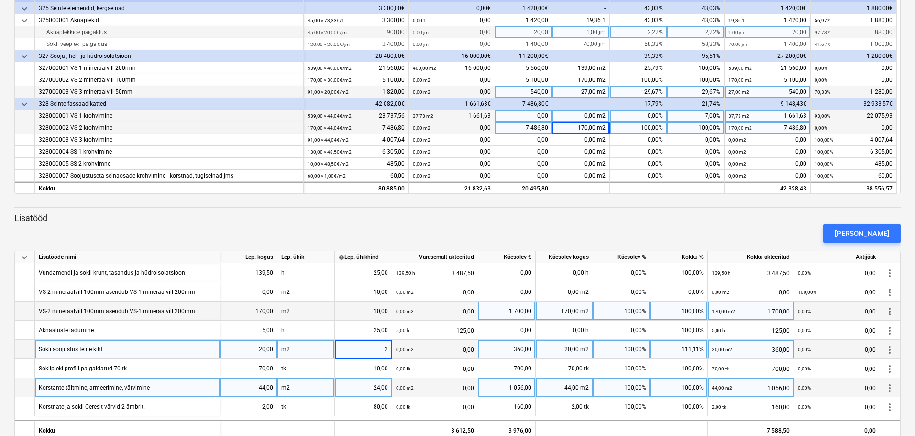
type input "20"
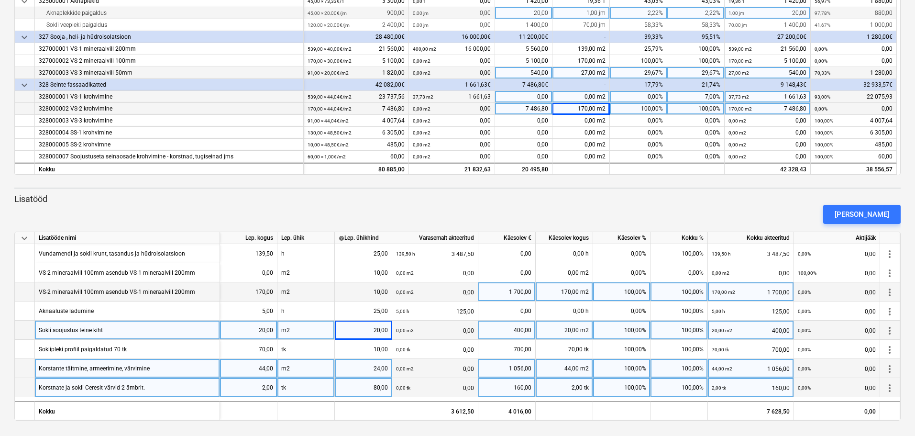
click at [615, 389] on div "100,00%" at bounding box center [621, 387] width 57 height 19
click at [537, 98] on div "0,00" at bounding box center [523, 97] width 57 height 12
click at [568, 100] on div "0,00 m2" at bounding box center [581, 97] width 57 height 12
type input "400"
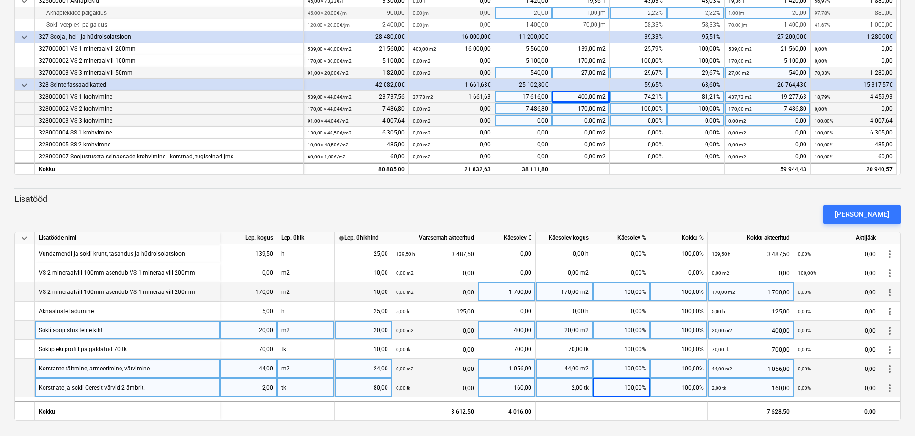
click at [587, 123] on div "0,00 m2" at bounding box center [581, 121] width 57 height 12
type input "20"
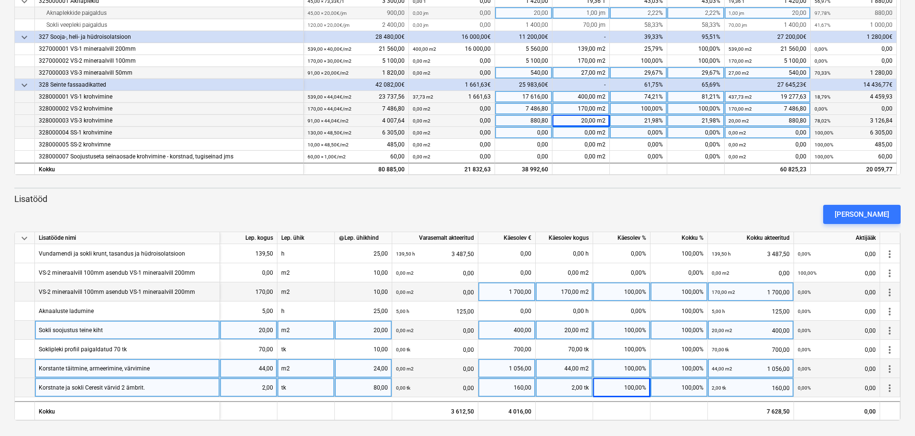
click at [582, 134] on div "0,00 m2" at bounding box center [581, 133] width 57 height 12
type input "100"
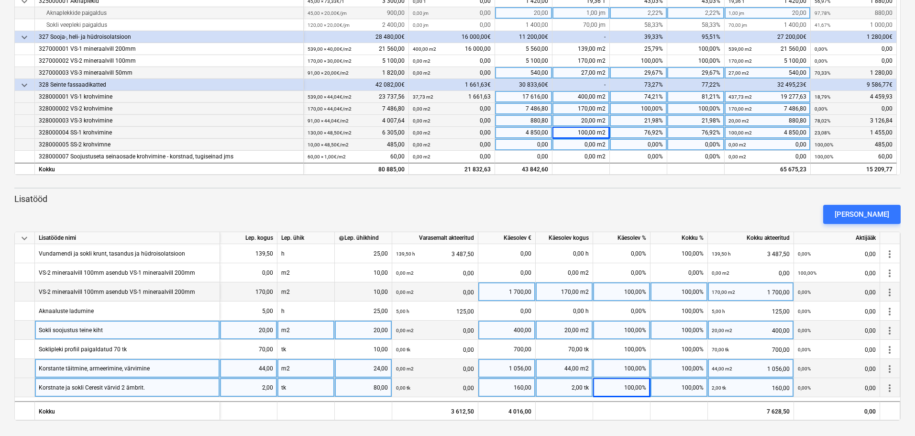
click at [571, 147] on div "0,00 m2" at bounding box center [581, 145] width 57 height 12
type input "50"
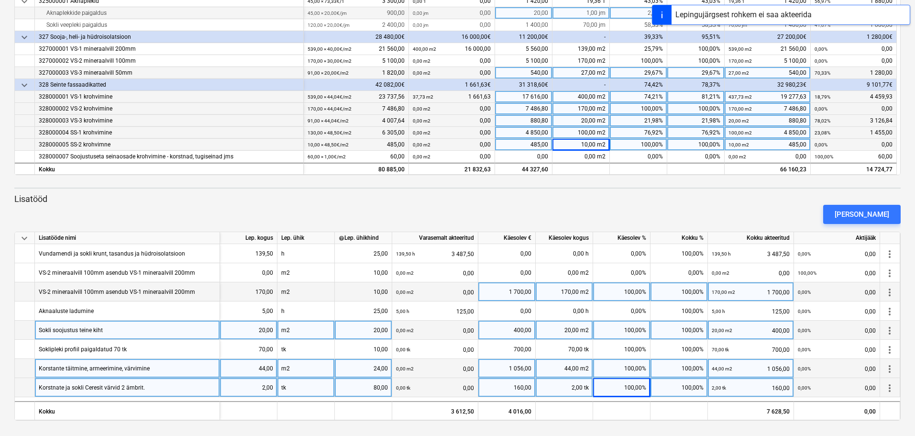
click at [571, 147] on div "10,00 m2" at bounding box center [581, 145] width 57 height 12
type input "70"
click at [592, 100] on div "400,00 m2" at bounding box center [581, 97] width 57 height 12
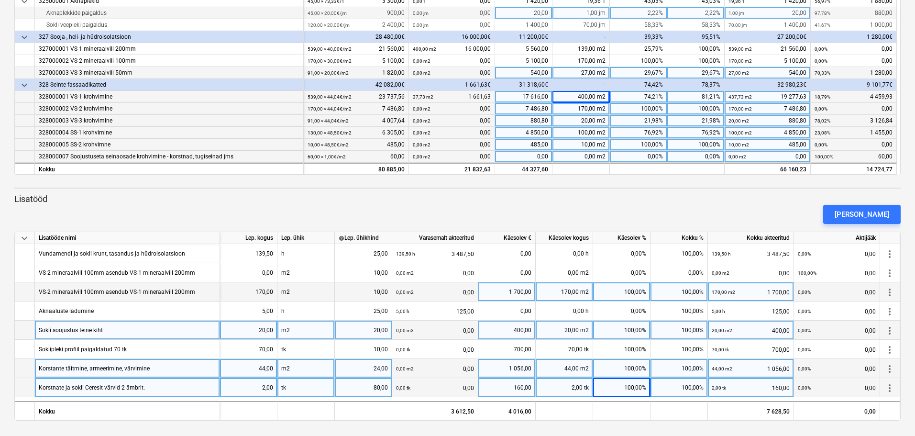
click at [577, 159] on div "0,00 m2" at bounding box center [581, 157] width 57 height 12
click at [585, 175] on div "keyboard_arrow_down Artikkel Lepinguline [PERSON_NAME] akteeritud Käesolev € Kä…" at bounding box center [457, 22] width 887 height 305
click at [539, 144] on div "485,00" at bounding box center [523, 145] width 57 height 12
click at [576, 183] on div "keyboard_arrow_down Artikkel Lepinguline [PERSON_NAME] akteeritud Käesolev € Kä…" at bounding box center [457, 145] width 887 height 551
click at [568, 100] on div "400,00 m2" at bounding box center [581, 97] width 57 height 12
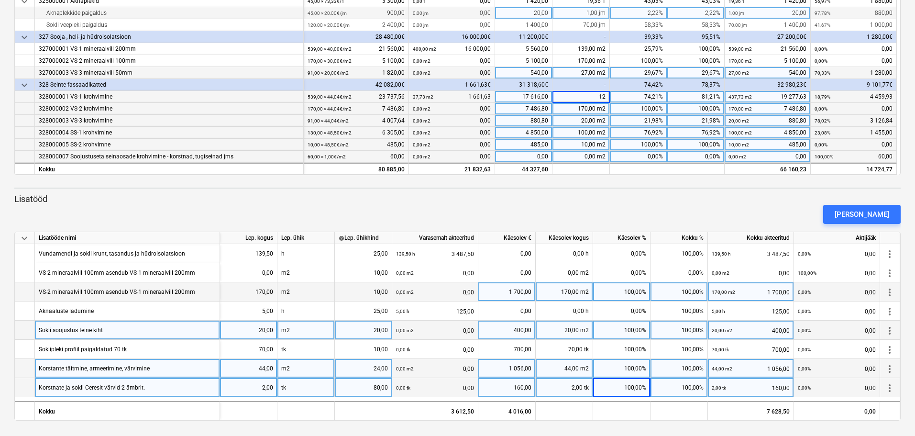
type input "120"
click at [595, 193] on p "Lisatööd" at bounding box center [457, 198] width 887 height 11
click at [577, 97] on div "120,00 m2" at bounding box center [581, 97] width 57 height 12
type input "420"
click at [585, 98] on div "420,00 m2" at bounding box center [581, 97] width 57 height 12
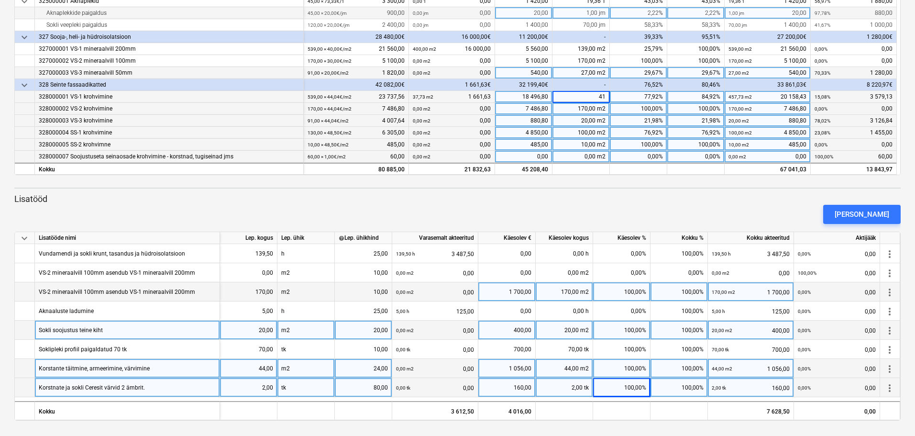
type input "410"
click at [585, 95] on div "410,00 m2" at bounding box center [581, 97] width 57 height 12
type input "415"
click at [582, 99] on div "415,00 m2" at bounding box center [581, 97] width 57 height 12
type input "410"
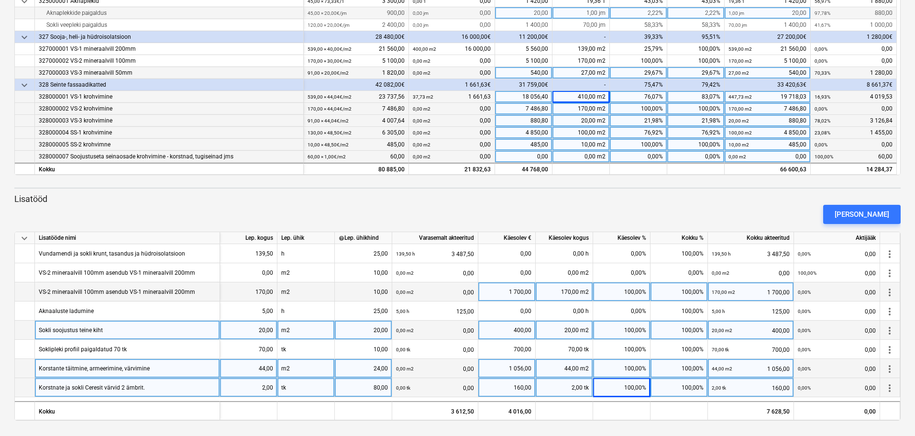
click at [587, 97] on div "410,00 m2" at bounding box center [581, 97] width 57 height 12
type input "405"
click at [593, 97] on div "405,00 m2" at bounding box center [581, 97] width 57 height 12
type input "407"
click at [644, 205] on div "[PERSON_NAME]" at bounding box center [458, 214] width 894 height 27
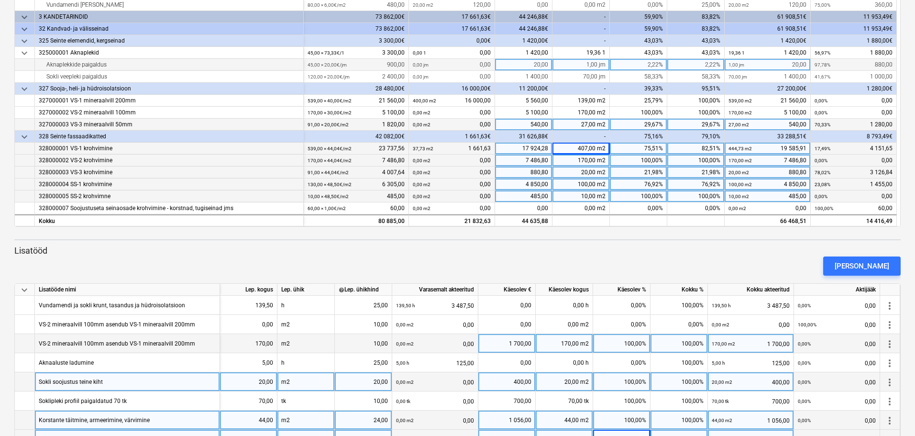
scroll to position [175, 0]
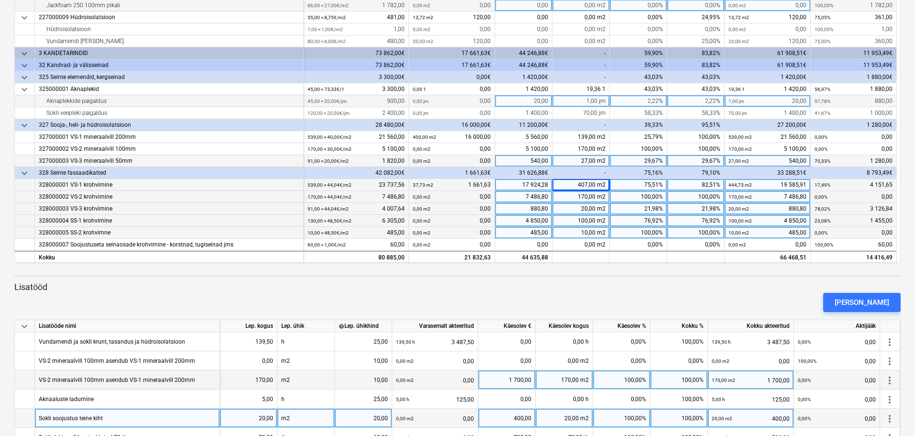
click at [586, 103] on div "1,00 jm" at bounding box center [581, 101] width 57 height 12
type input "15"
click at [915, 135] on html "keyboard_arrow_down Staatus Kinnitatud Ettevõte Lepingu nimi Konteeri kui Kuupä…" at bounding box center [457, 43] width 915 height 436
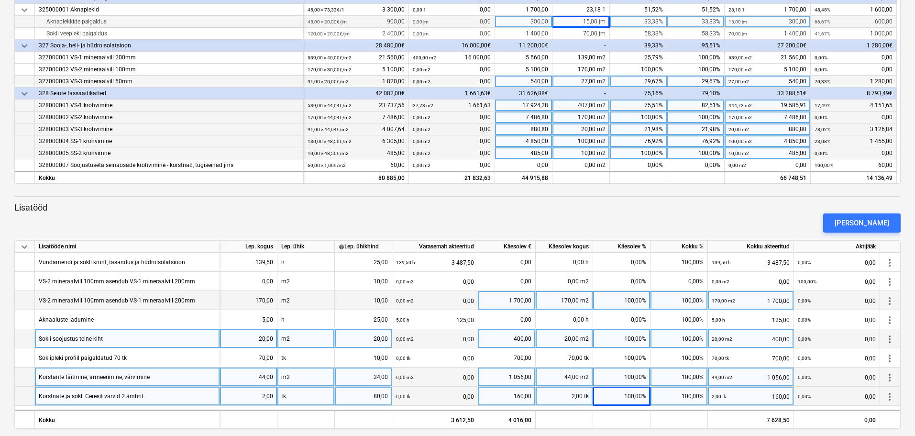
scroll to position [263, 0]
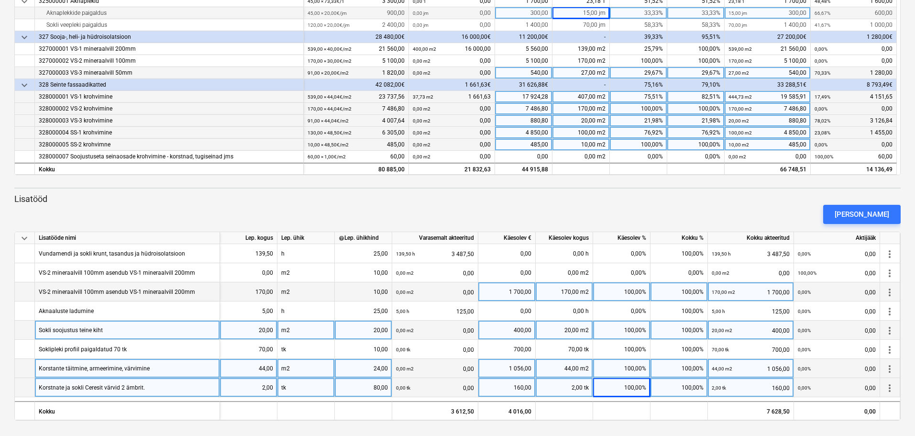
click at [582, 97] on div "407,00 m2" at bounding box center [581, 97] width 57 height 12
type input "45"
click at [575, 97] on div "45,00 m2" at bounding box center [581, 97] width 57 height 12
type input "405"
click at [592, 93] on div "405,00 m2" at bounding box center [581, 97] width 57 height 12
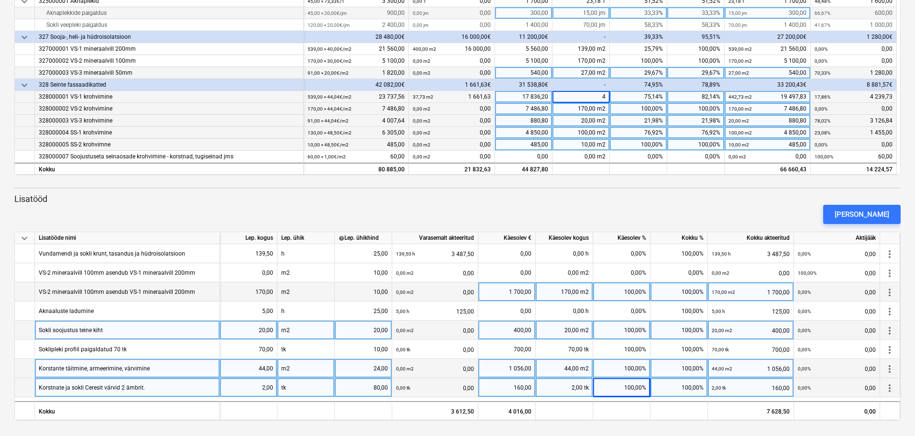
type input "40"
click at [592, 93] on div "40,00 m2" at bounding box center [581, 97] width 57 height 12
type input "400"
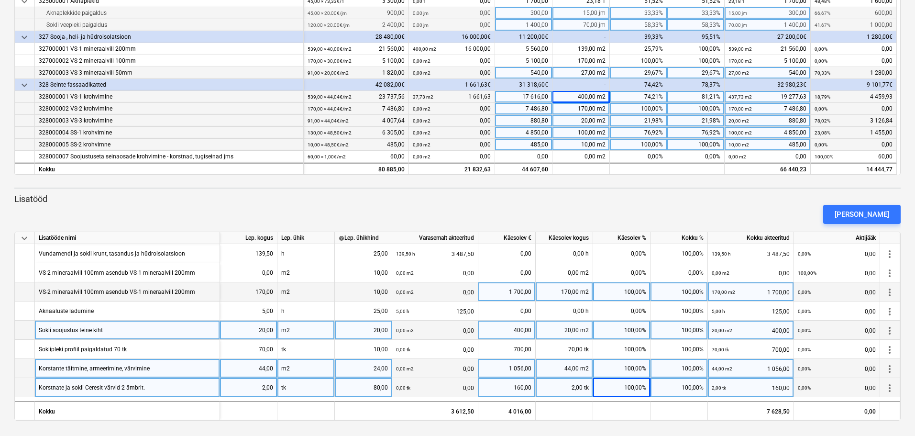
click at [571, 21] on div "70,00 jm" at bounding box center [581, 25] width 57 height 12
type input "80"
click at [587, 12] on div "15,00 jm" at bounding box center [581, 13] width 57 height 12
type input "0"
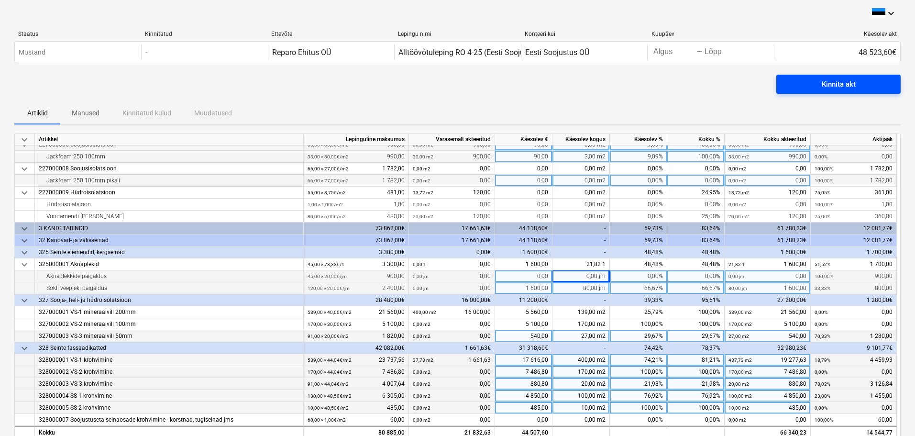
click at [829, 83] on div "Kinnita akt" at bounding box center [839, 84] width 34 height 12
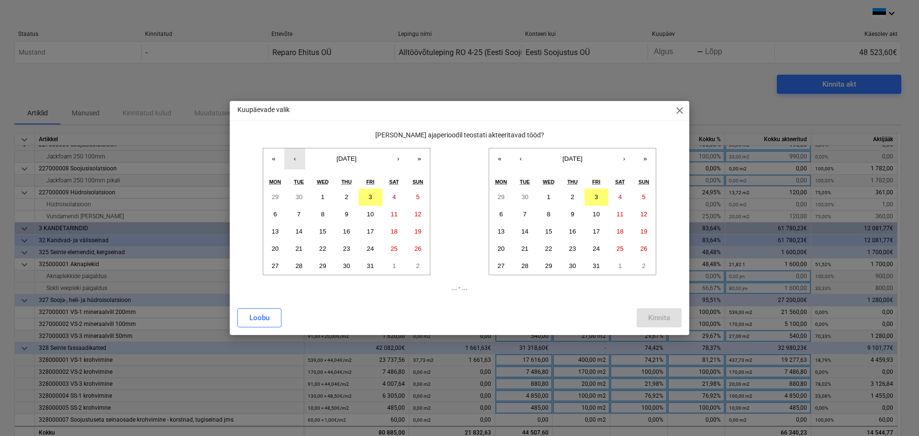
click at [288, 159] on button "‹" at bounding box center [294, 158] width 21 height 21
click at [271, 199] on button "1" at bounding box center [275, 197] width 24 height 17
click at [298, 262] on button "30" at bounding box center [299, 265] width 24 height 17
click at [272, 194] on button "1" at bounding box center [275, 197] width 24 height 17
click at [518, 195] on button "30" at bounding box center [525, 197] width 24 height 17
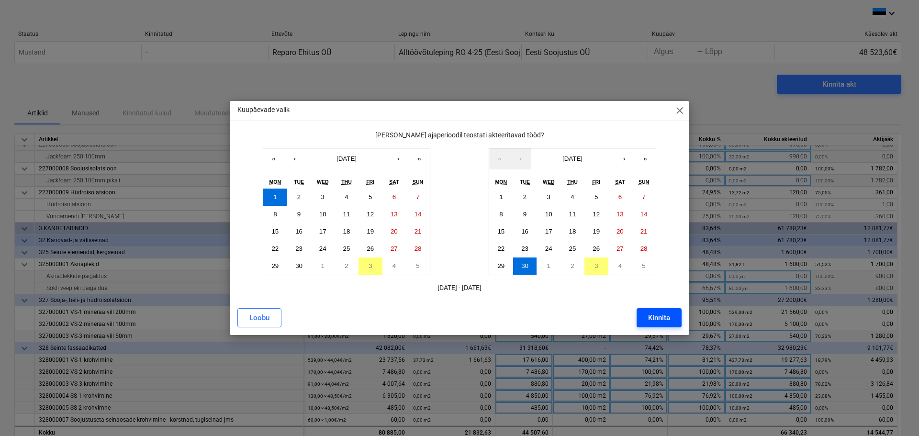
click at [676, 317] on button "Kinnita" at bounding box center [658, 317] width 45 height 19
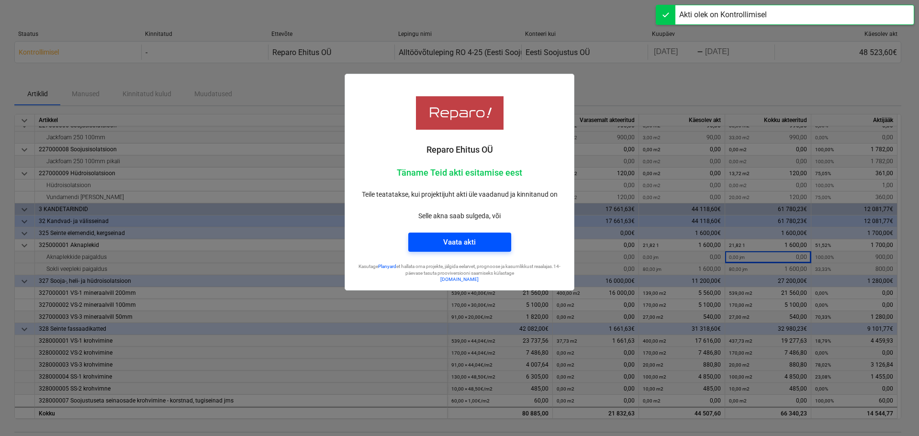
click at [476, 244] on span "Vaata akti" at bounding box center [460, 242] width 80 height 12
